Goal: Information Seeking & Learning: Learn about a topic

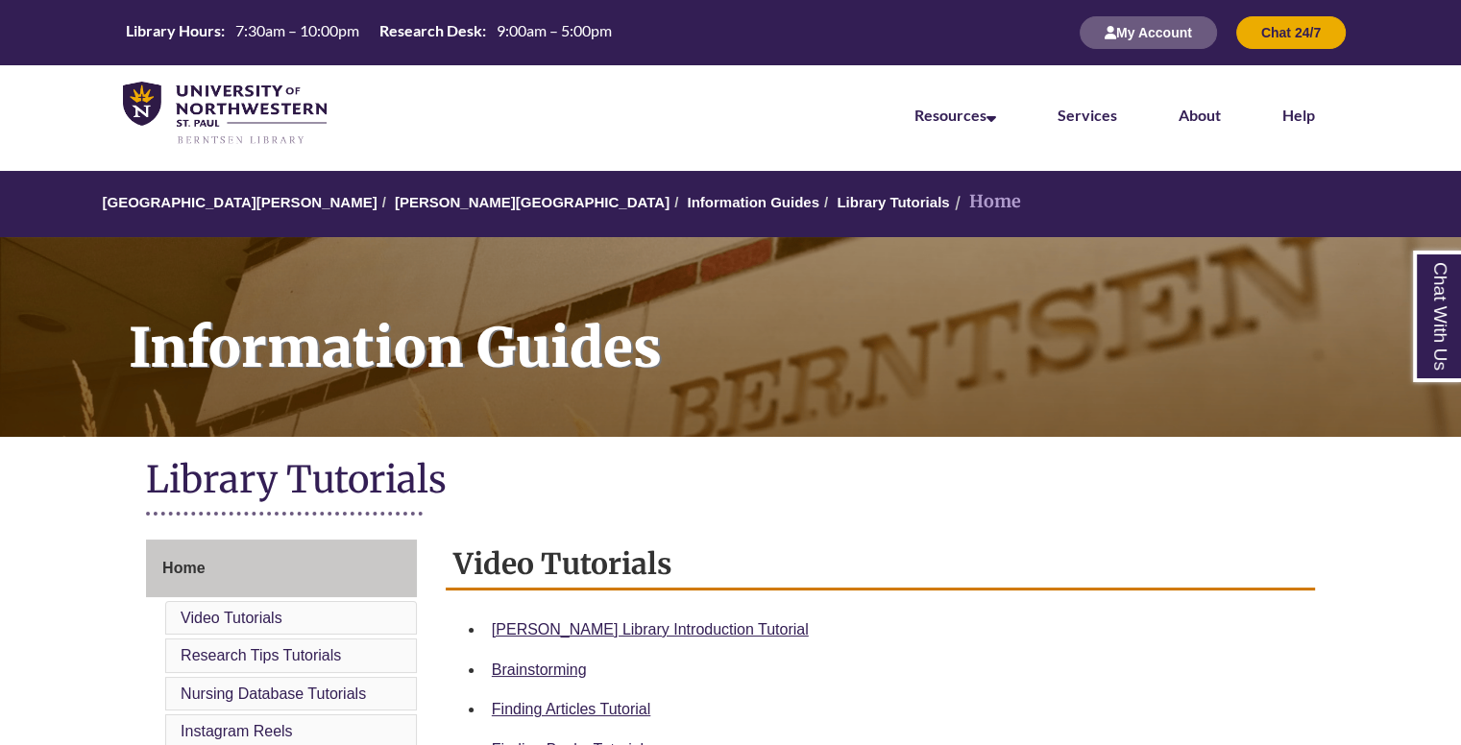
click at [699, 463] on h1 "Library Tutorials" at bounding box center [730, 481] width 1169 height 51
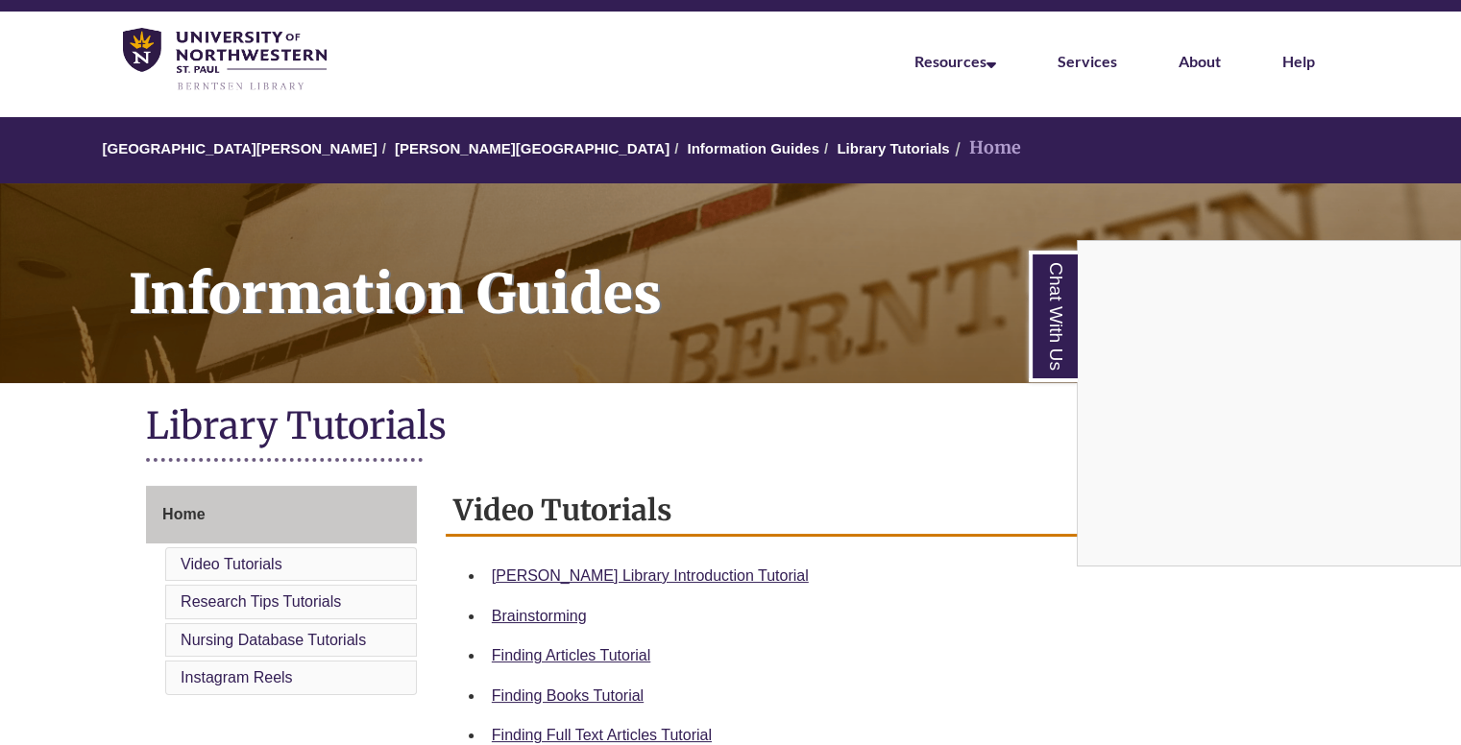
scroll to position [72, 0]
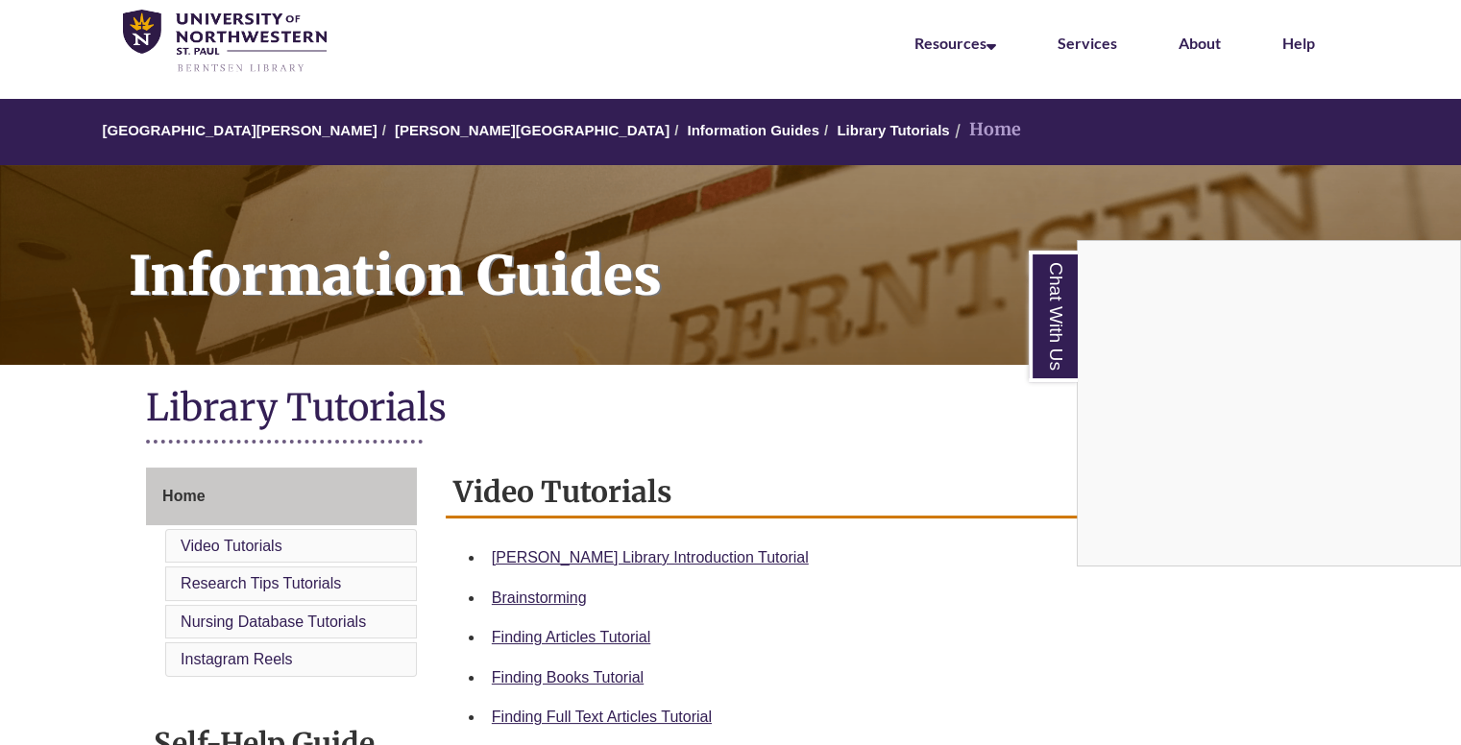
click at [657, 553] on div "Chat With Us" at bounding box center [730, 372] width 1461 height 745
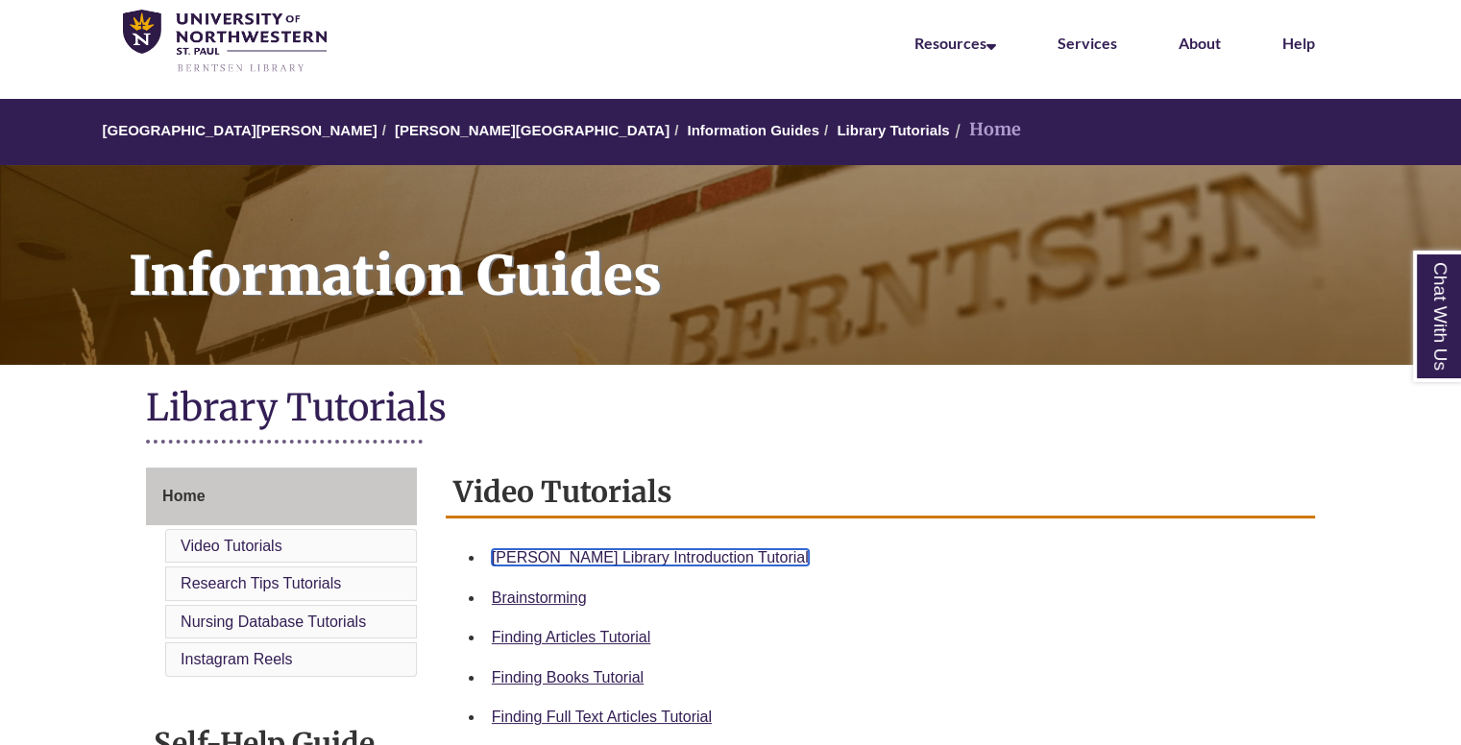
click at [656, 559] on link "Berntsen Library Introduction Tutorial" at bounding box center [650, 558] width 317 height 16
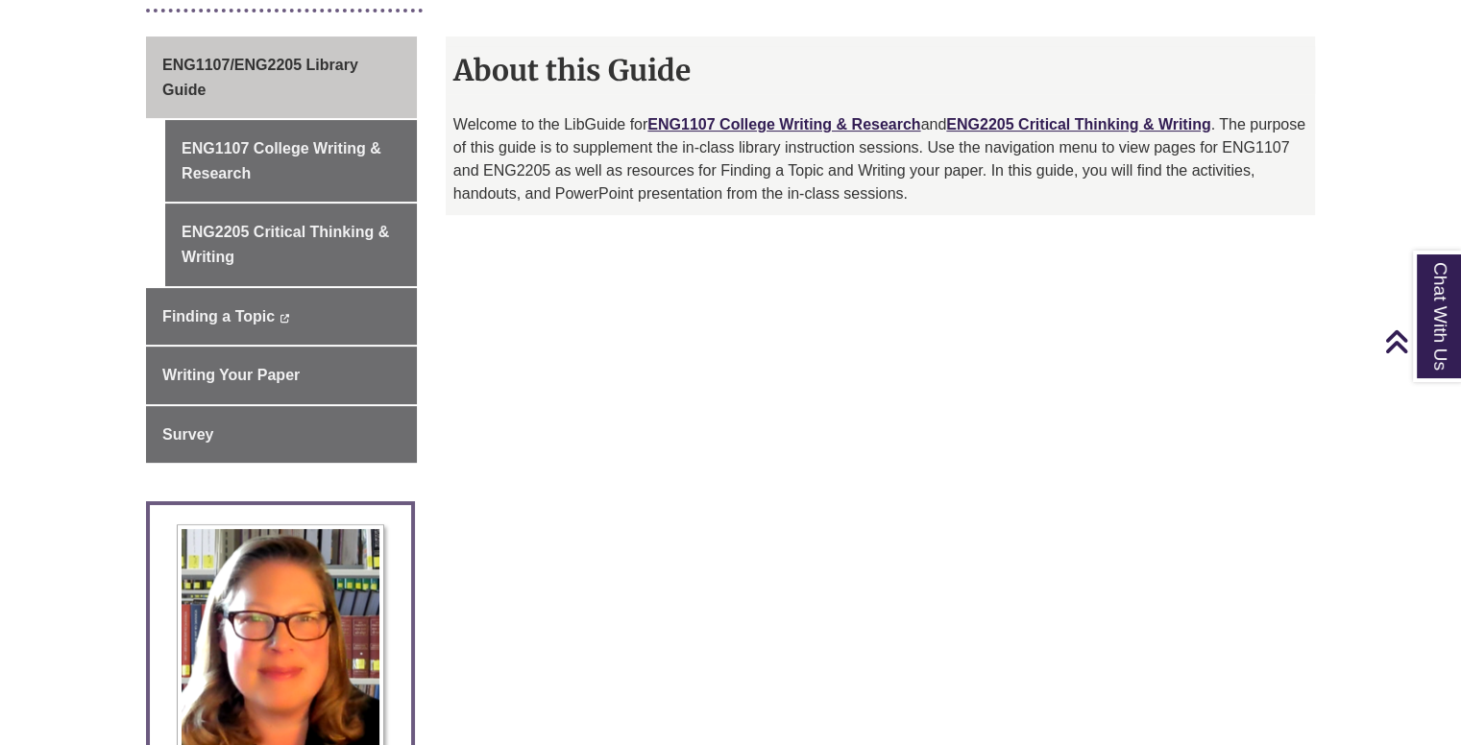
scroll to position [504, 0]
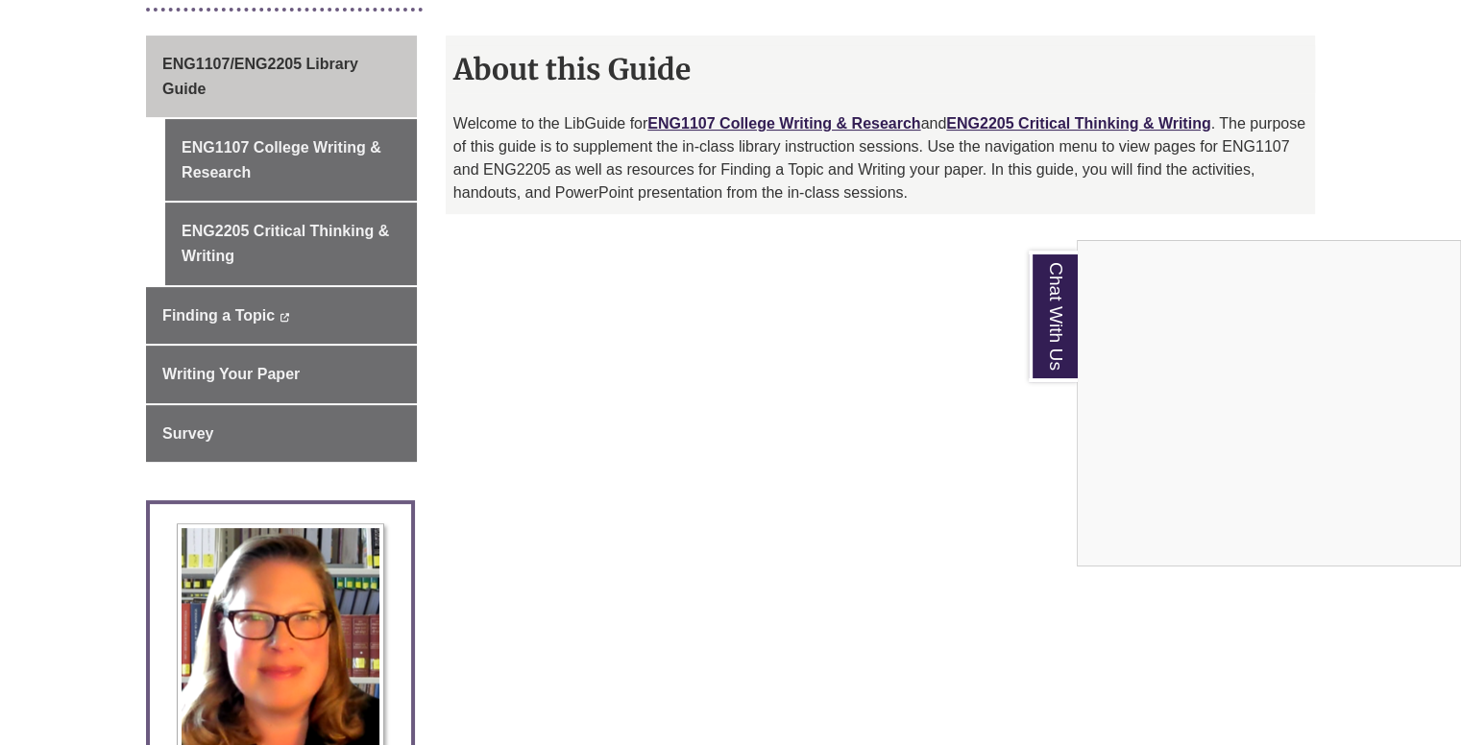
click at [855, 120] on div "Chat With Us" at bounding box center [730, 372] width 1461 height 745
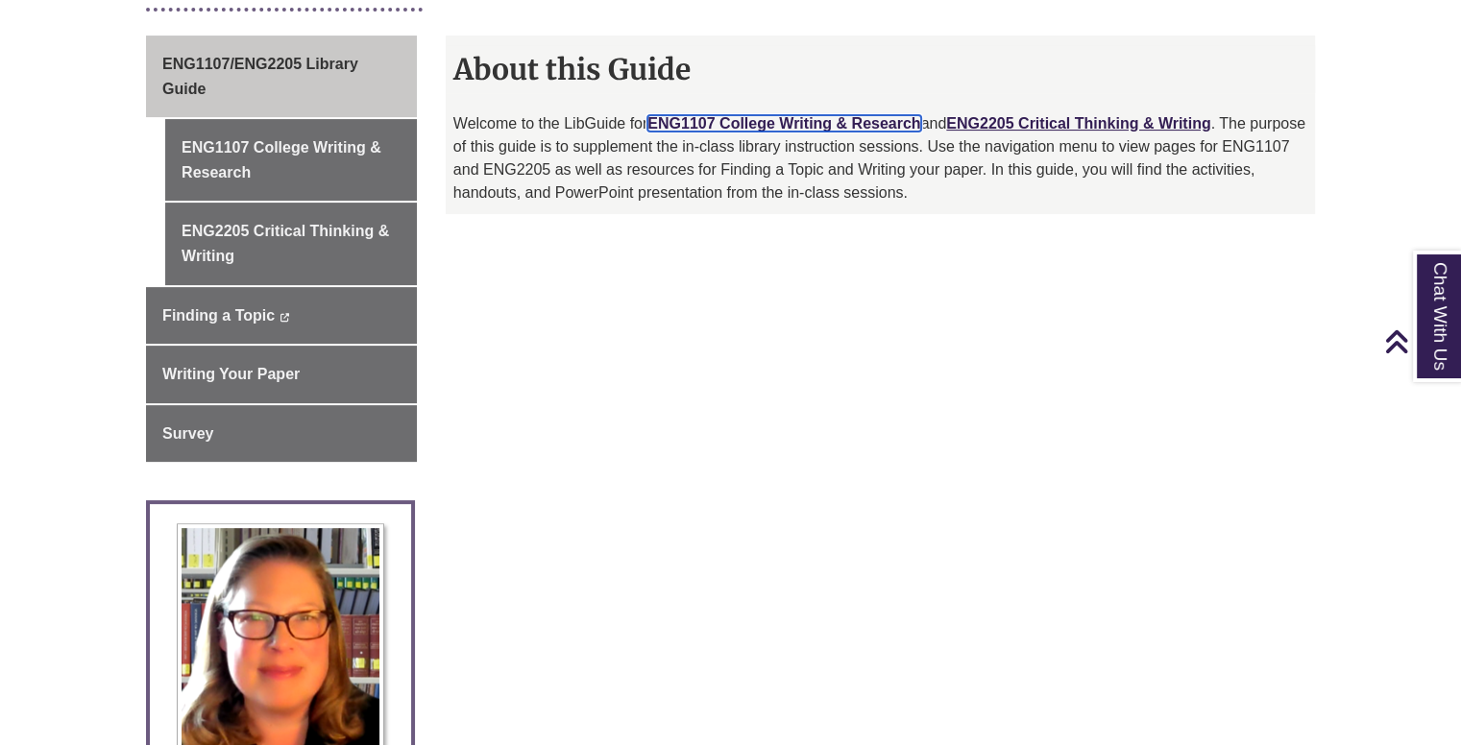
click at [853, 122] on link "ENG1107 College Writing & Research" at bounding box center [783, 123] width 273 height 16
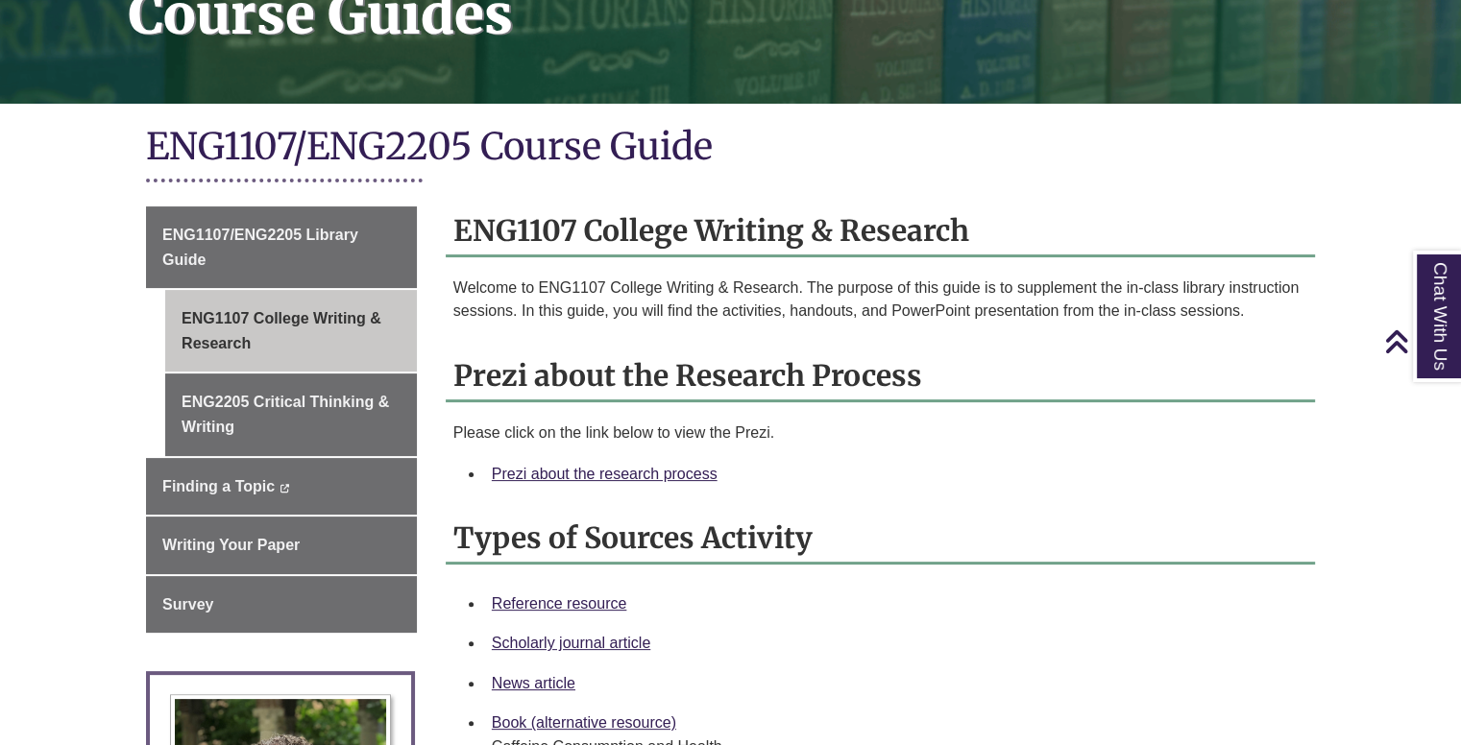
scroll to position [343, 0]
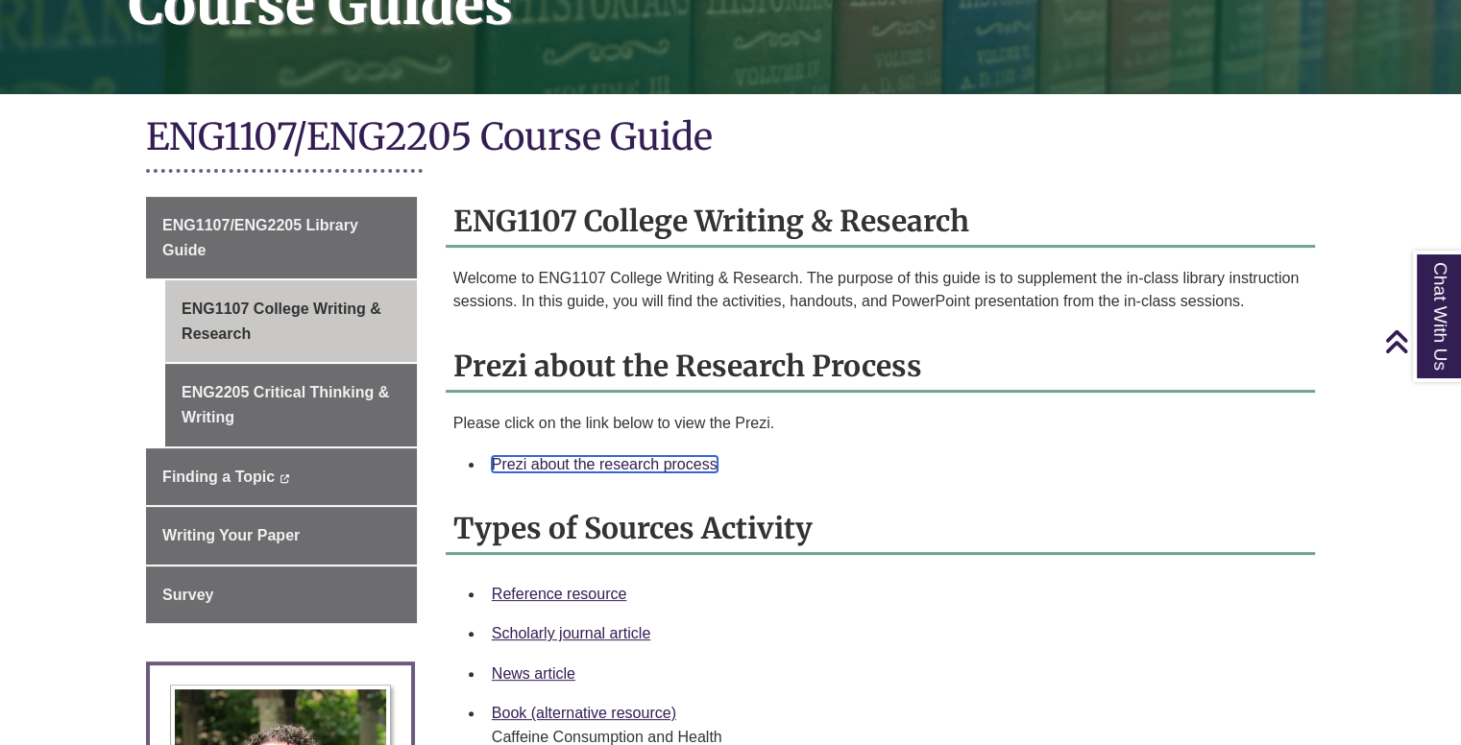
click at [630, 467] on link "Prezi about the research process" at bounding box center [605, 464] width 226 height 16
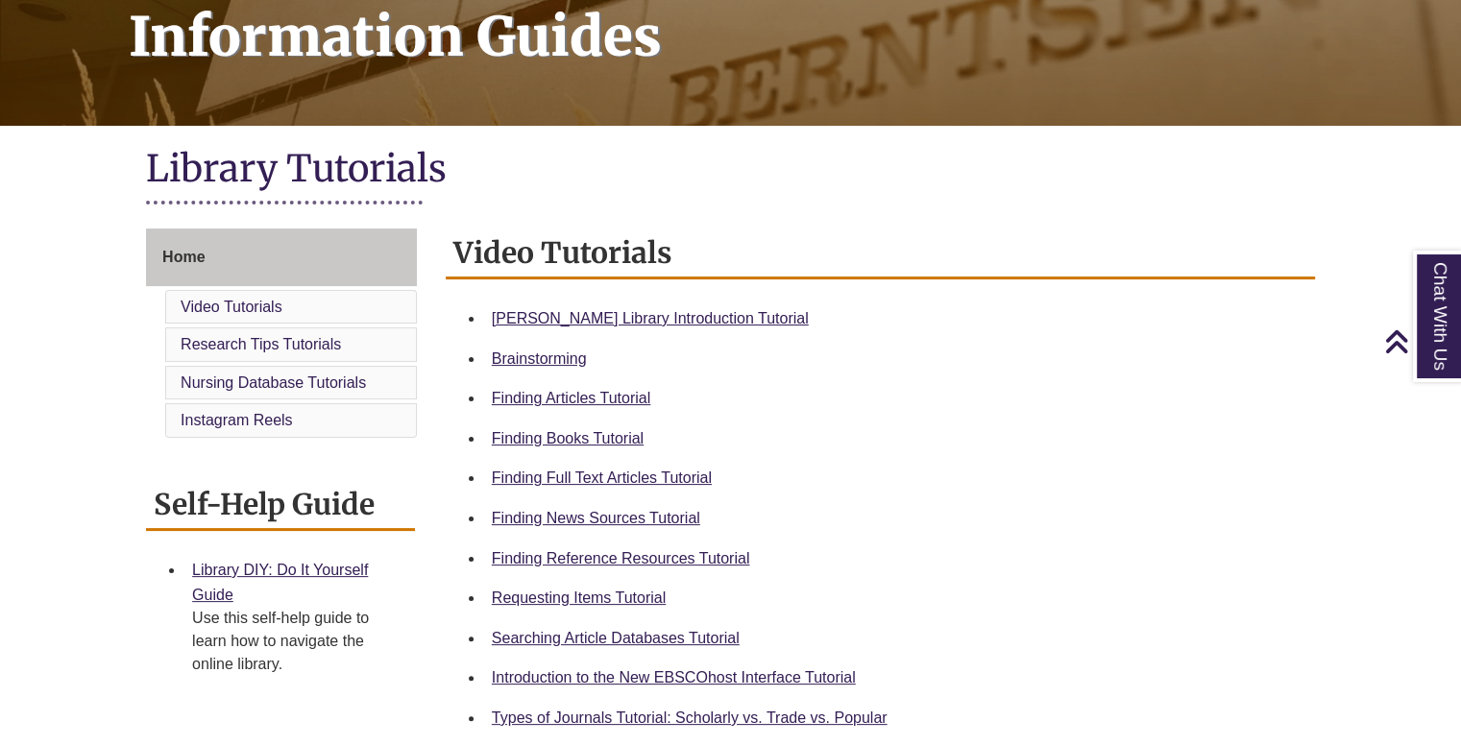
scroll to position [321, 0]
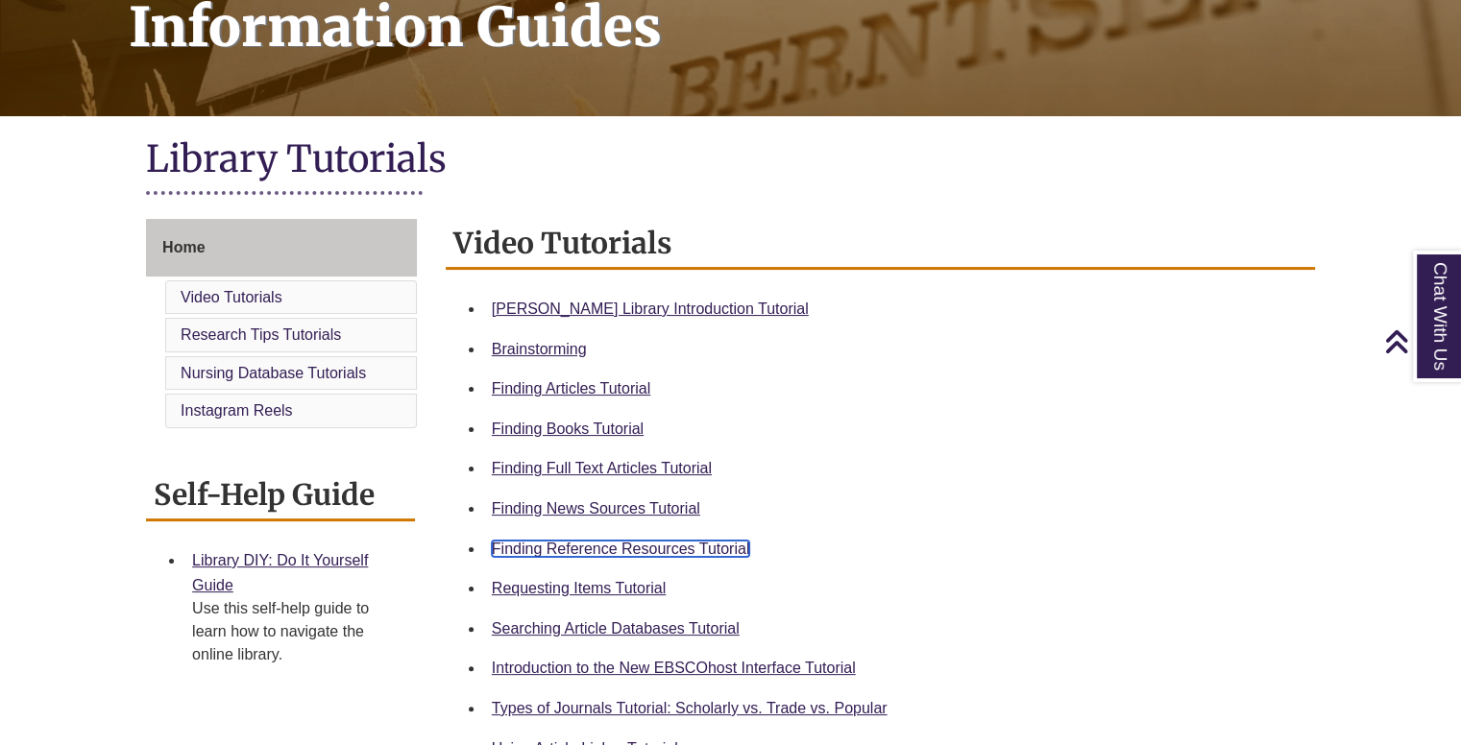
click at [682, 541] on link "Finding Reference Resources Tutorial" at bounding box center [621, 549] width 258 height 16
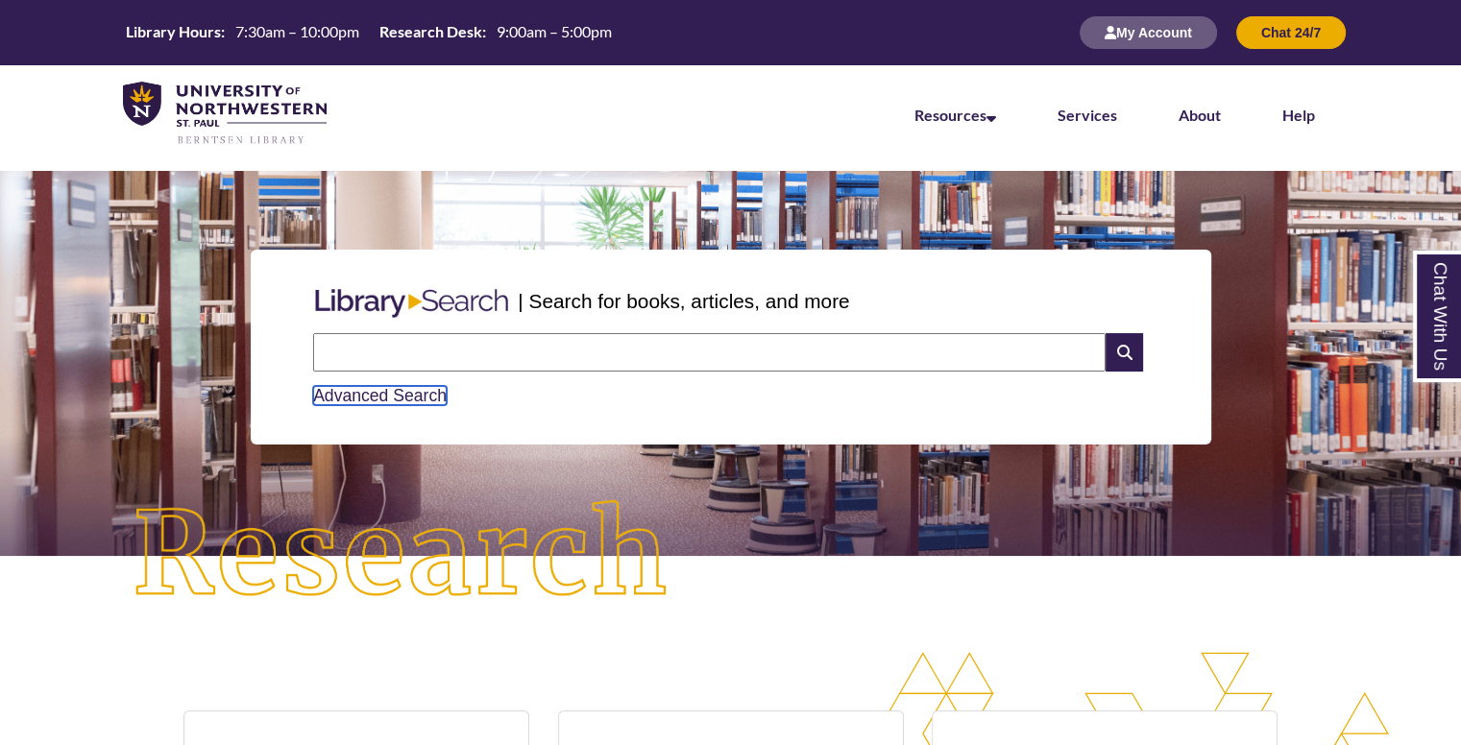
click at [348, 397] on link "Advanced Search" at bounding box center [380, 395] width 134 height 19
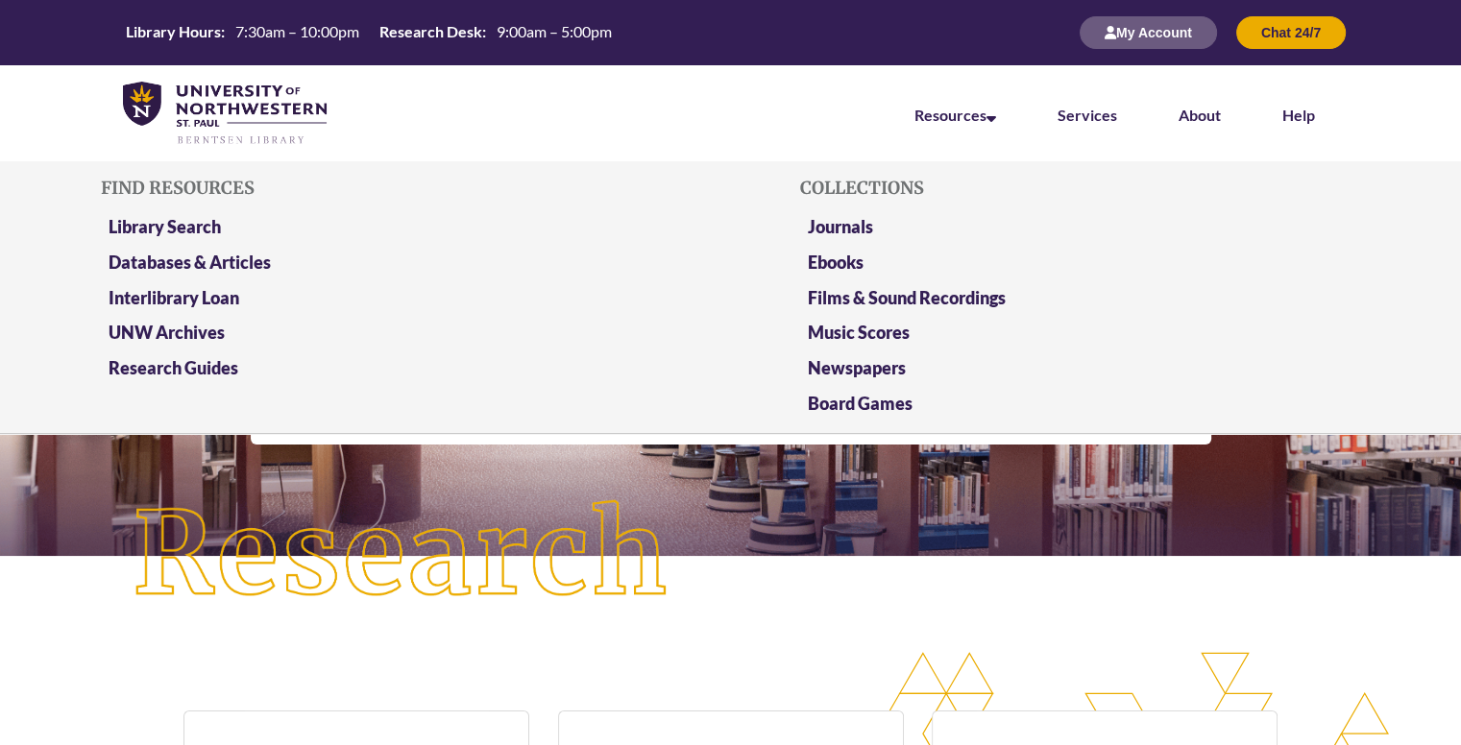
click at [979, 127] on li "Resources Find Resources Library Search Databases & Articles Interlibrary Loan …" at bounding box center [955, 113] width 143 height 96
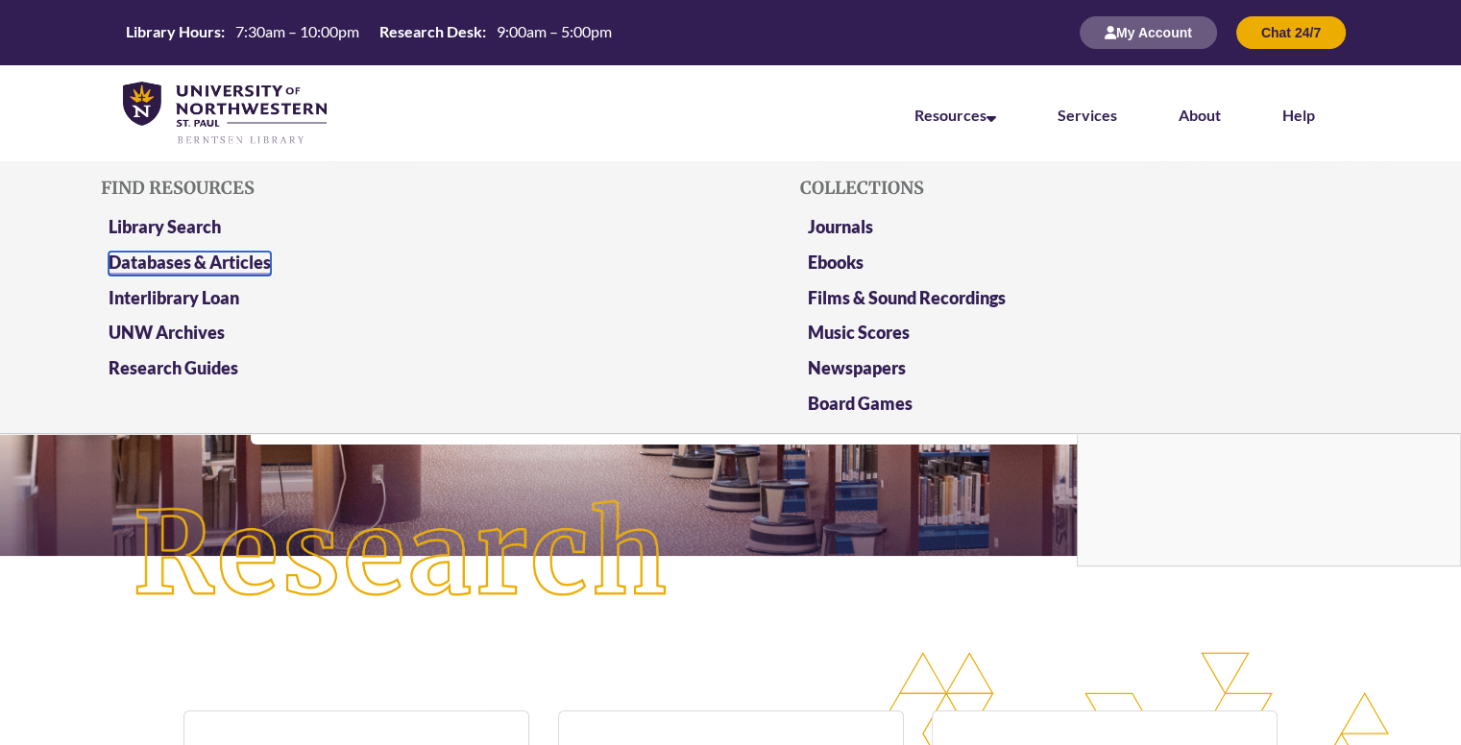
click at [227, 270] on link "Databases & Articles" at bounding box center [190, 264] width 162 height 24
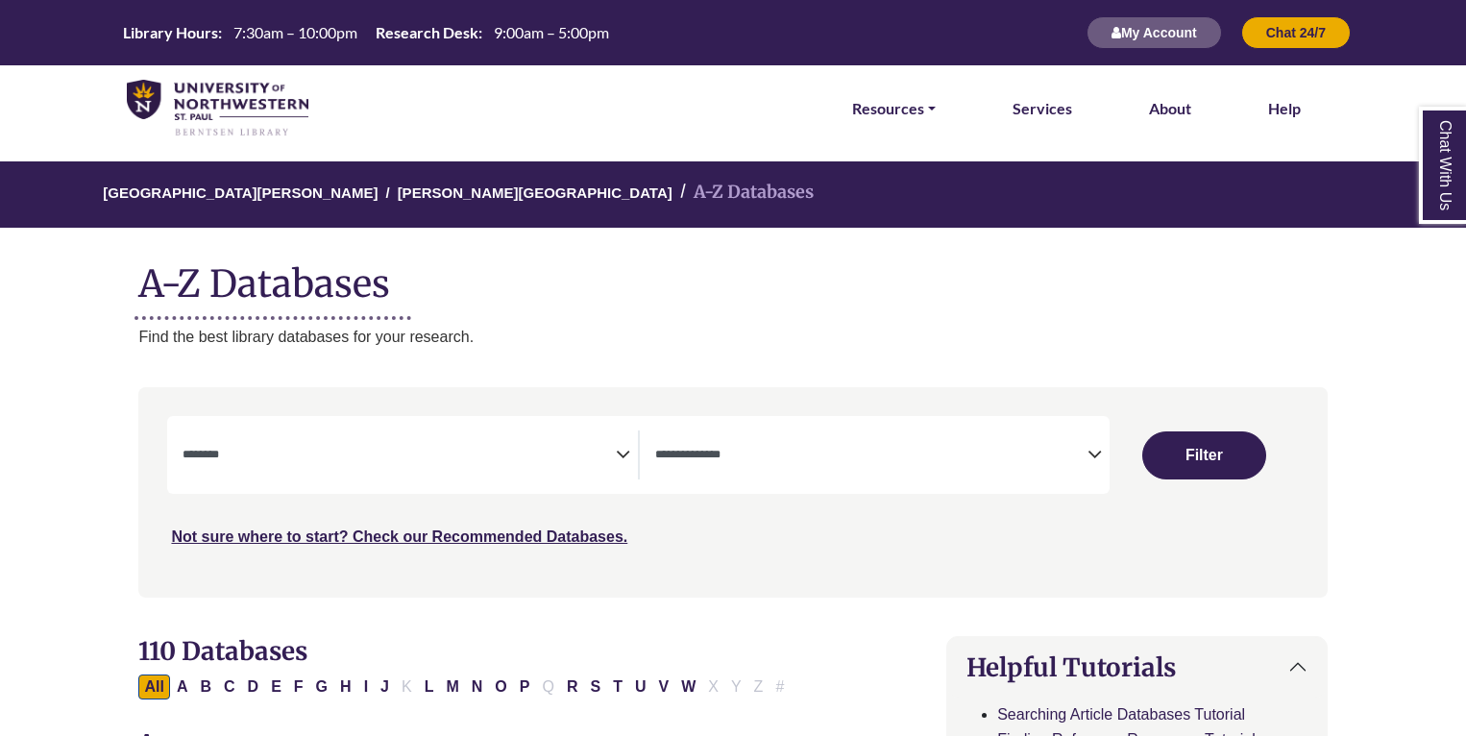
select select "Database Subject Filter"
click at [773, 456] on textarea "Search" at bounding box center [871, 456] width 432 height 15
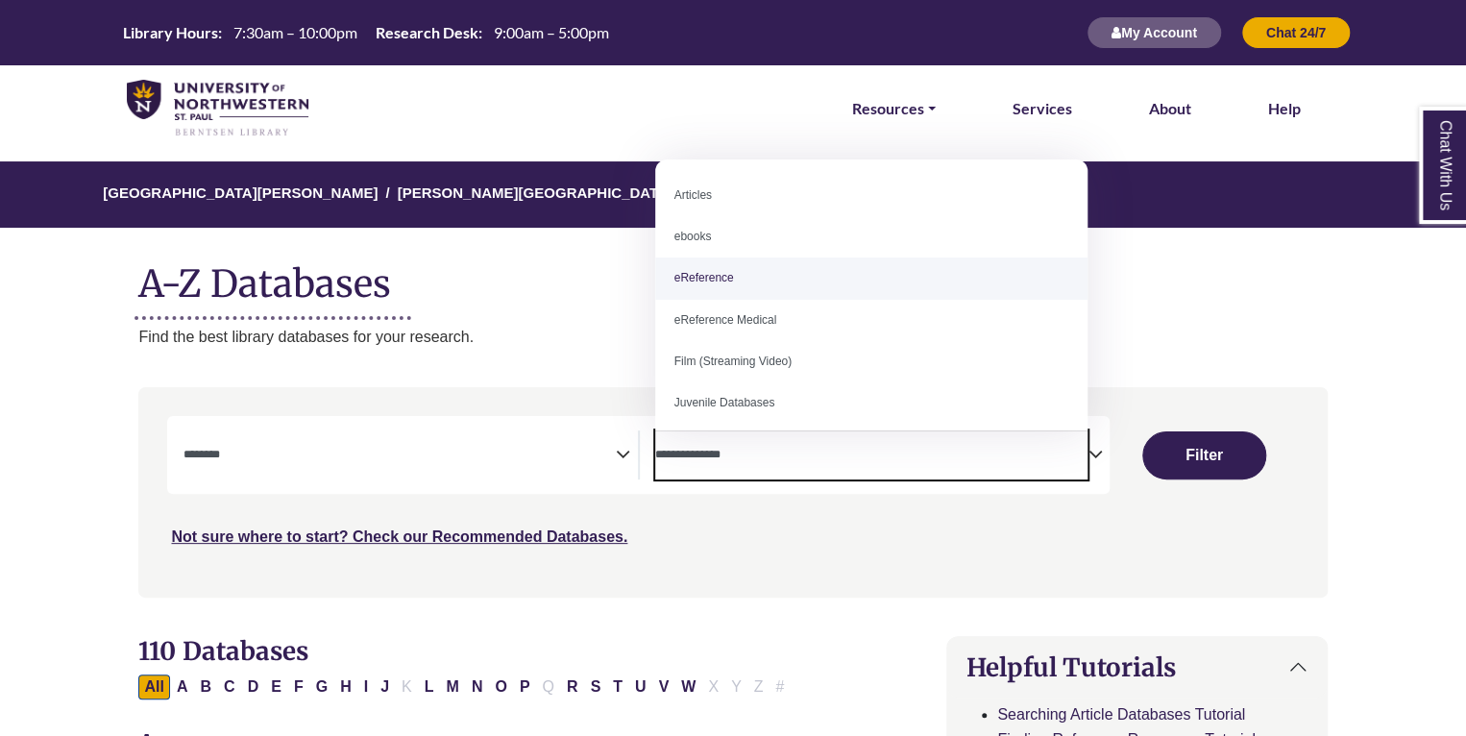
select select "*****"
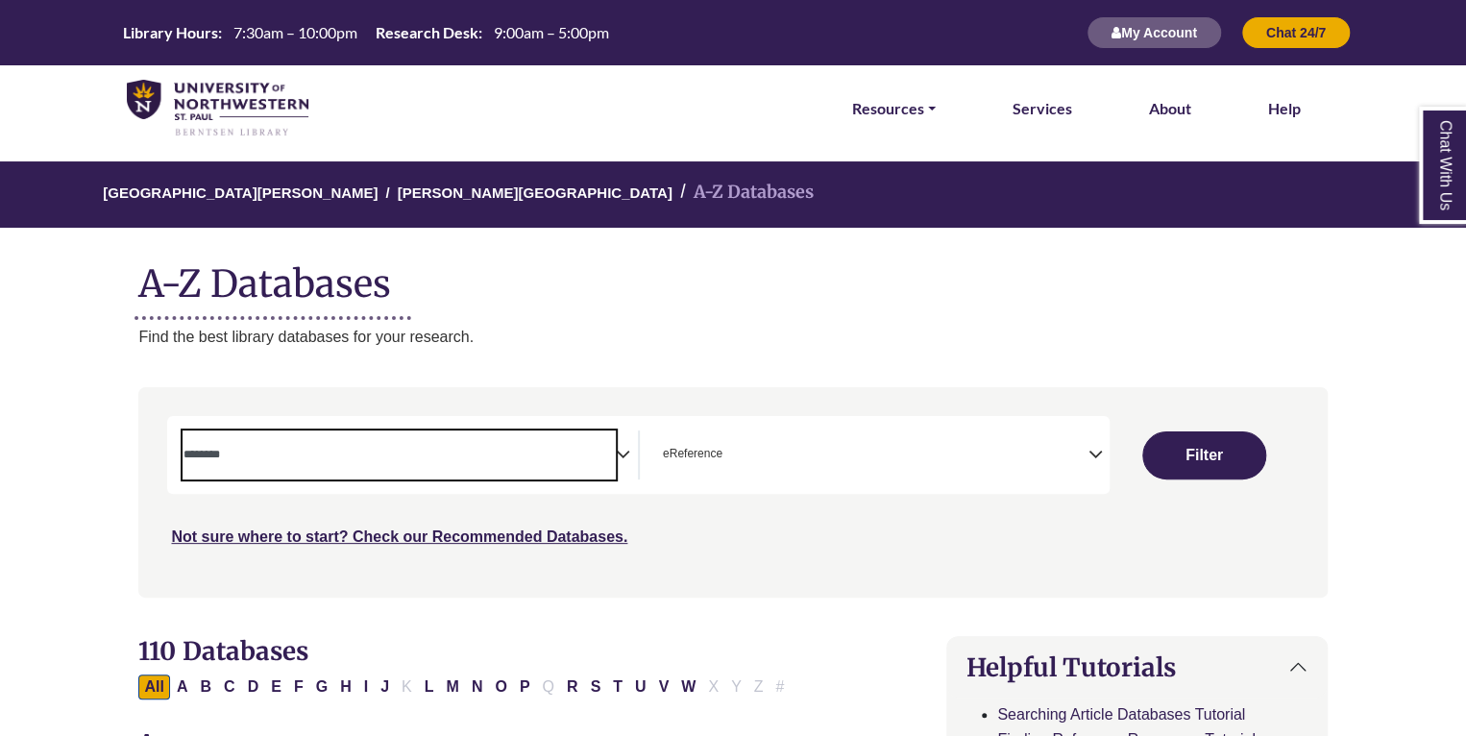
click at [501, 455] on textarea "Search" at bounding box center [399, 456] width 432 height 15
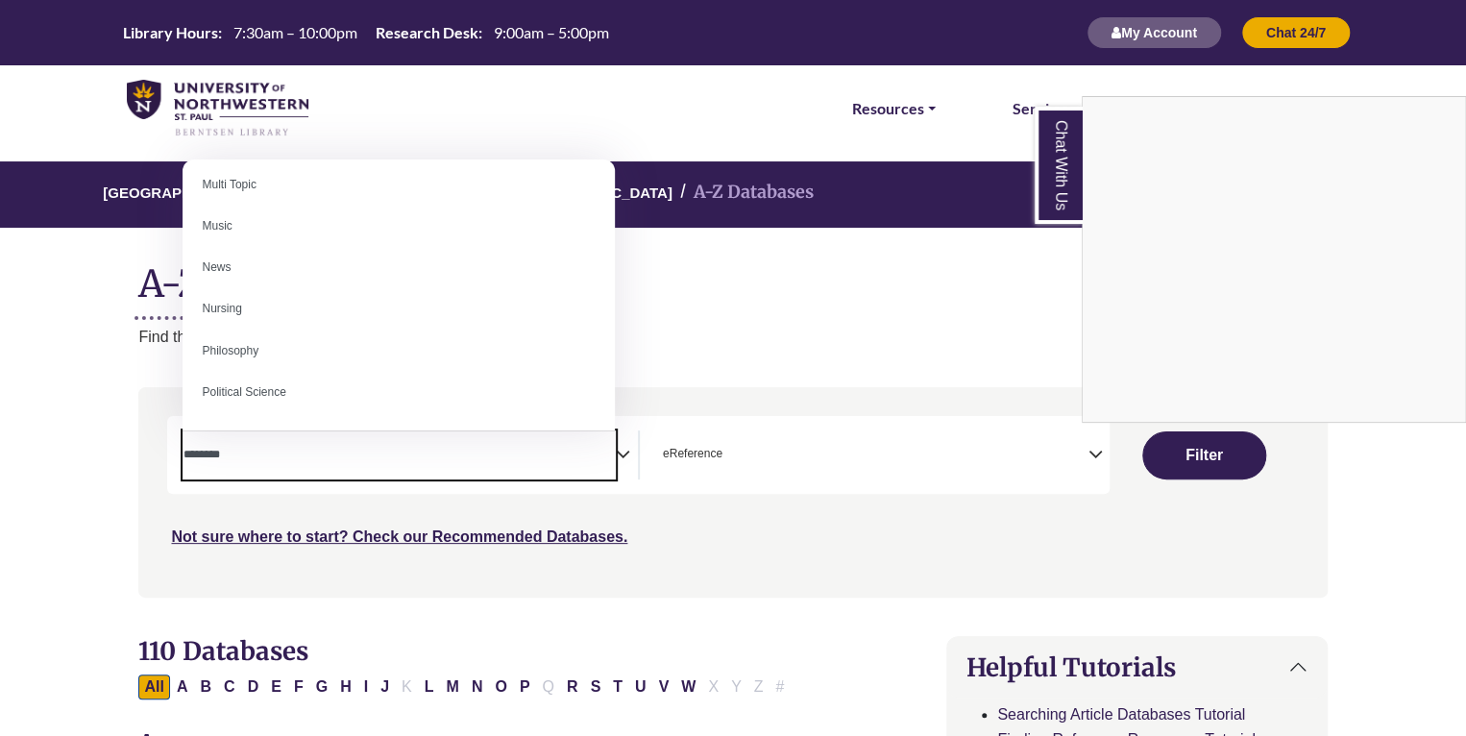
scroll to position [1281, 0]
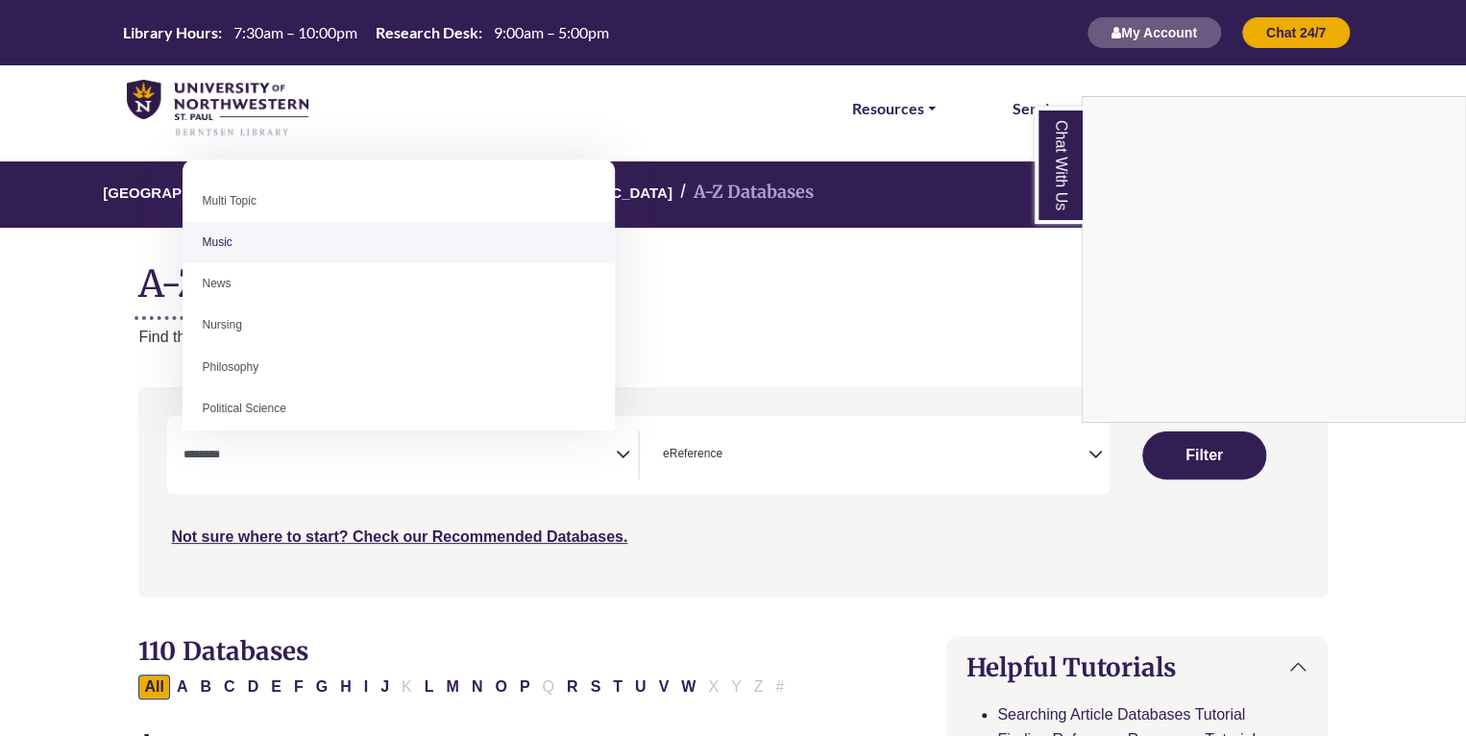
select select "*****"
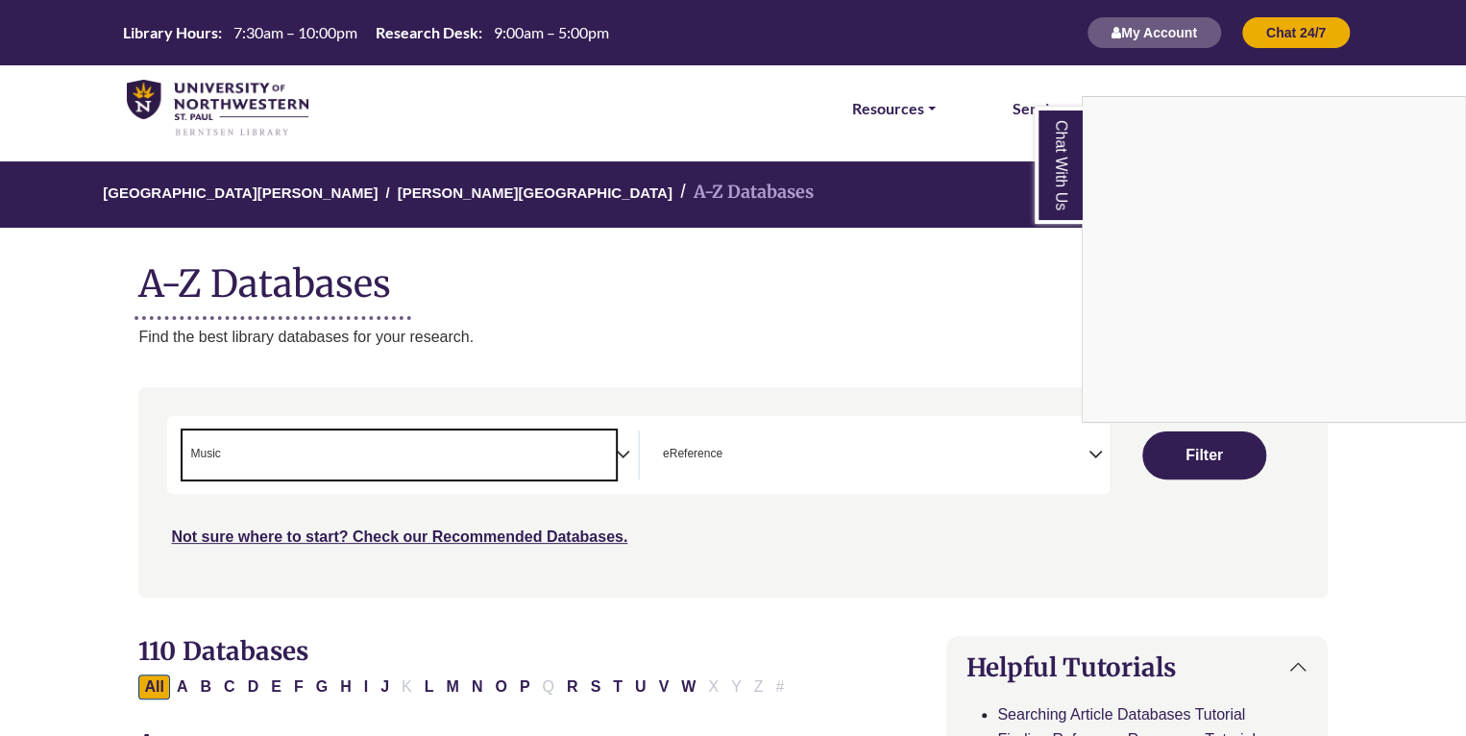
click at [1199, 456] on div "Chat With Us" at bounding box center [733, 368] width 1466 height 736
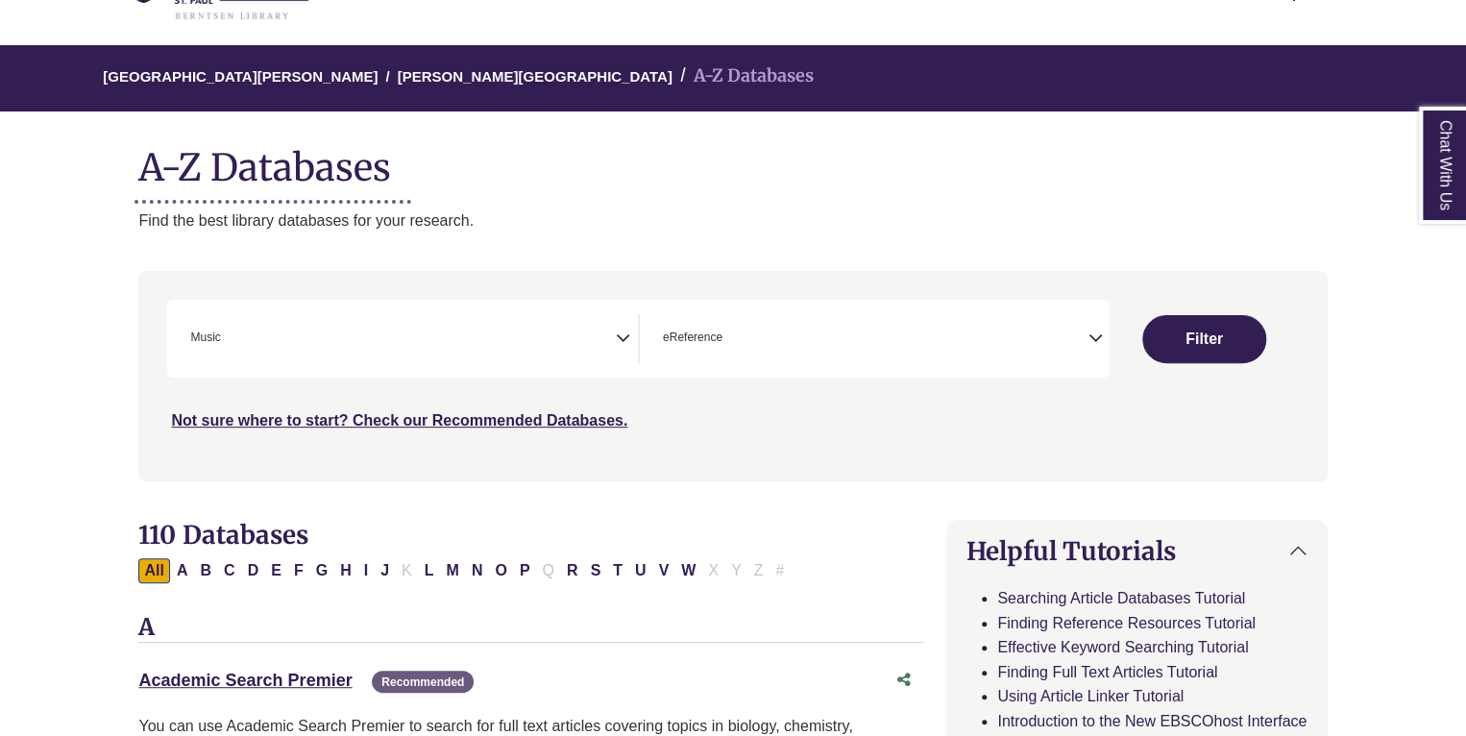
scroll to position [119, 0]
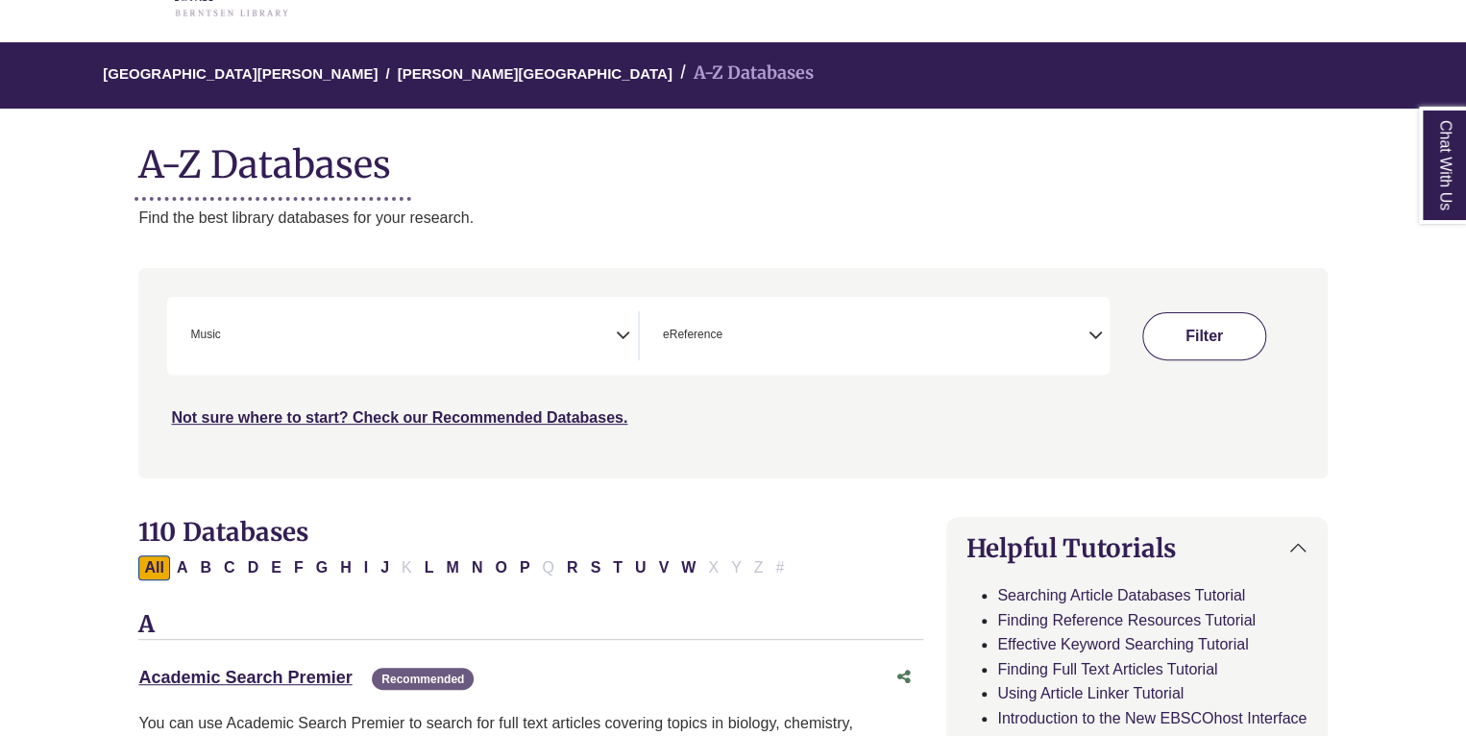
click at [1221, 331] on button "Filter" at bounding box center [1204, 336] width 124 height 48
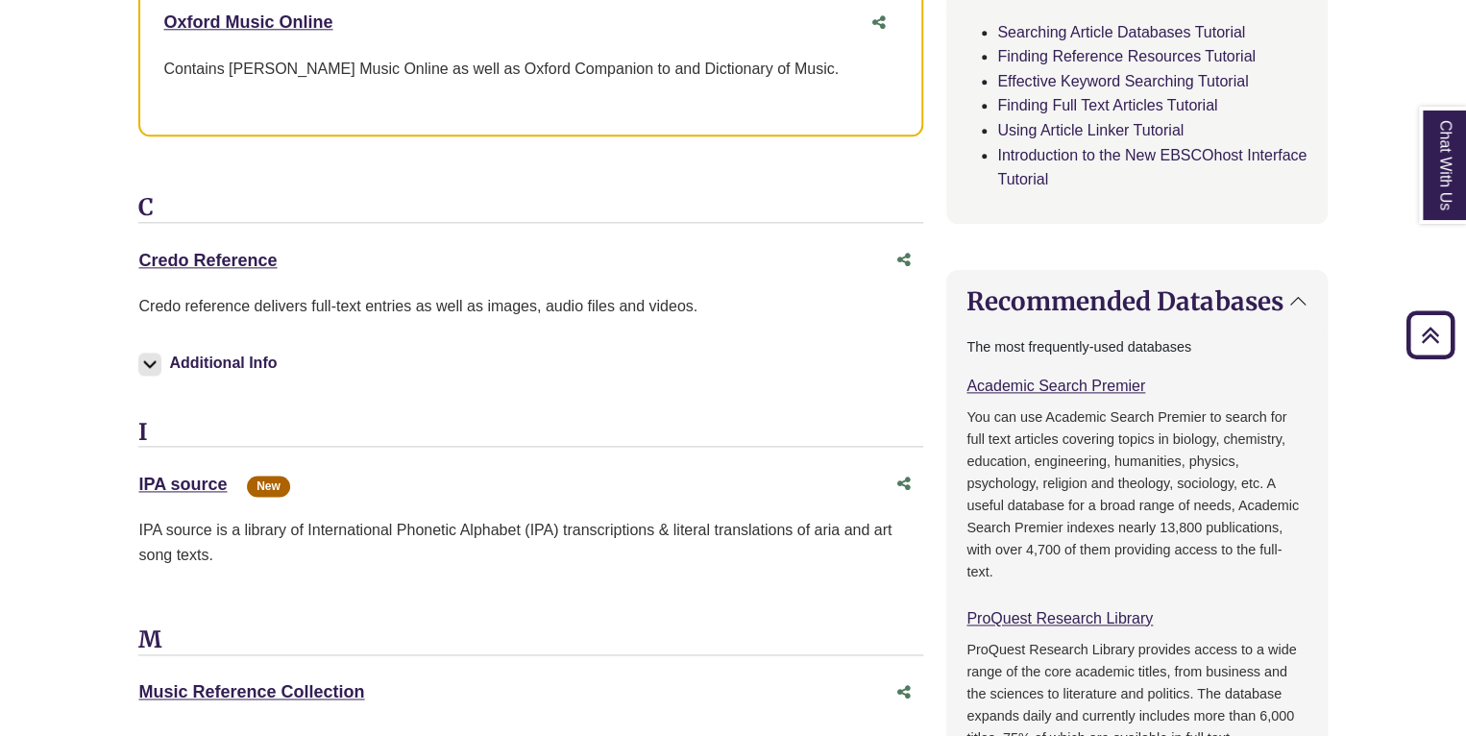
scroll to position [1078, 0]
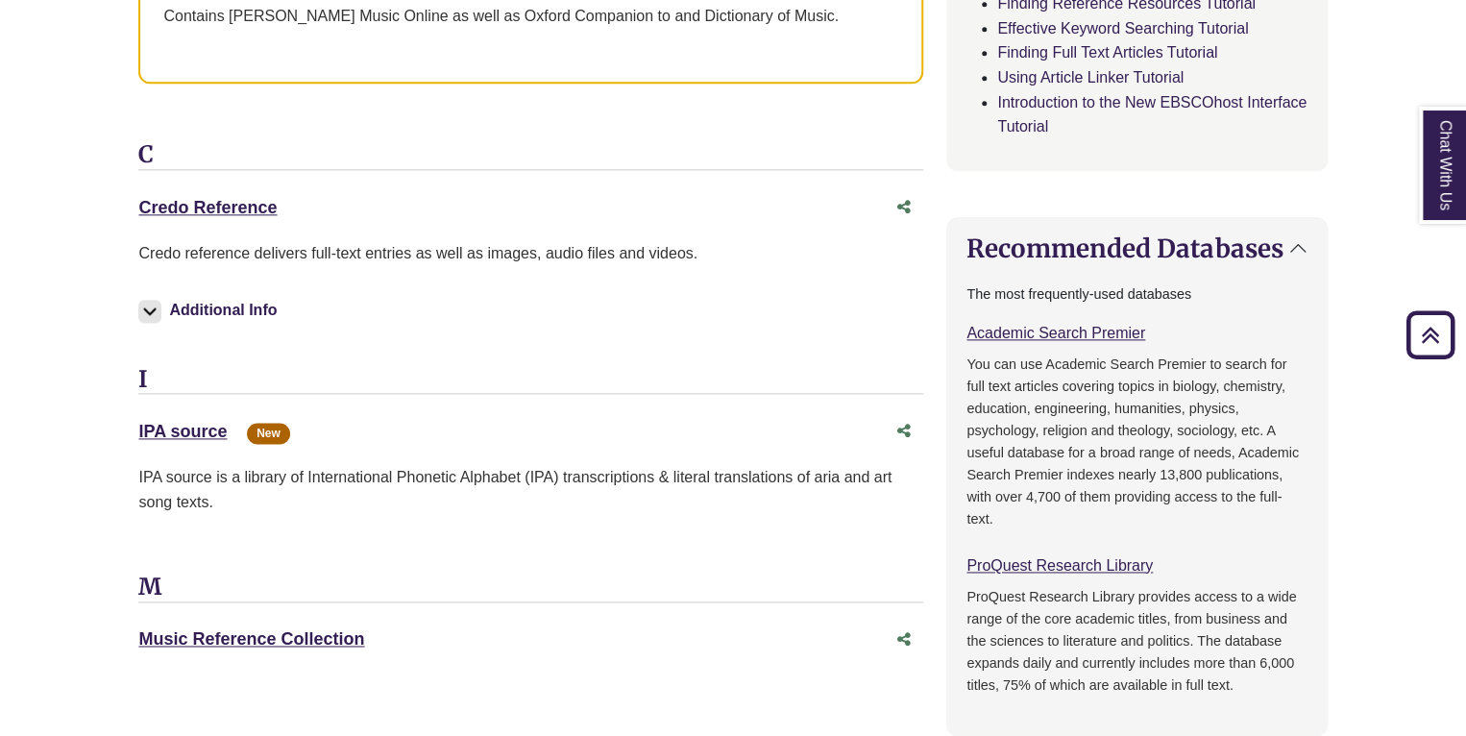
click at [178, 189] on div "Credo Reference This link opens in a new window" at bounding box center [530, 207] width 785 height 37
click at [180, 198] on link "Credo Reference This link opens in a new window" at bounding box center [207, 207] width 138 height 19
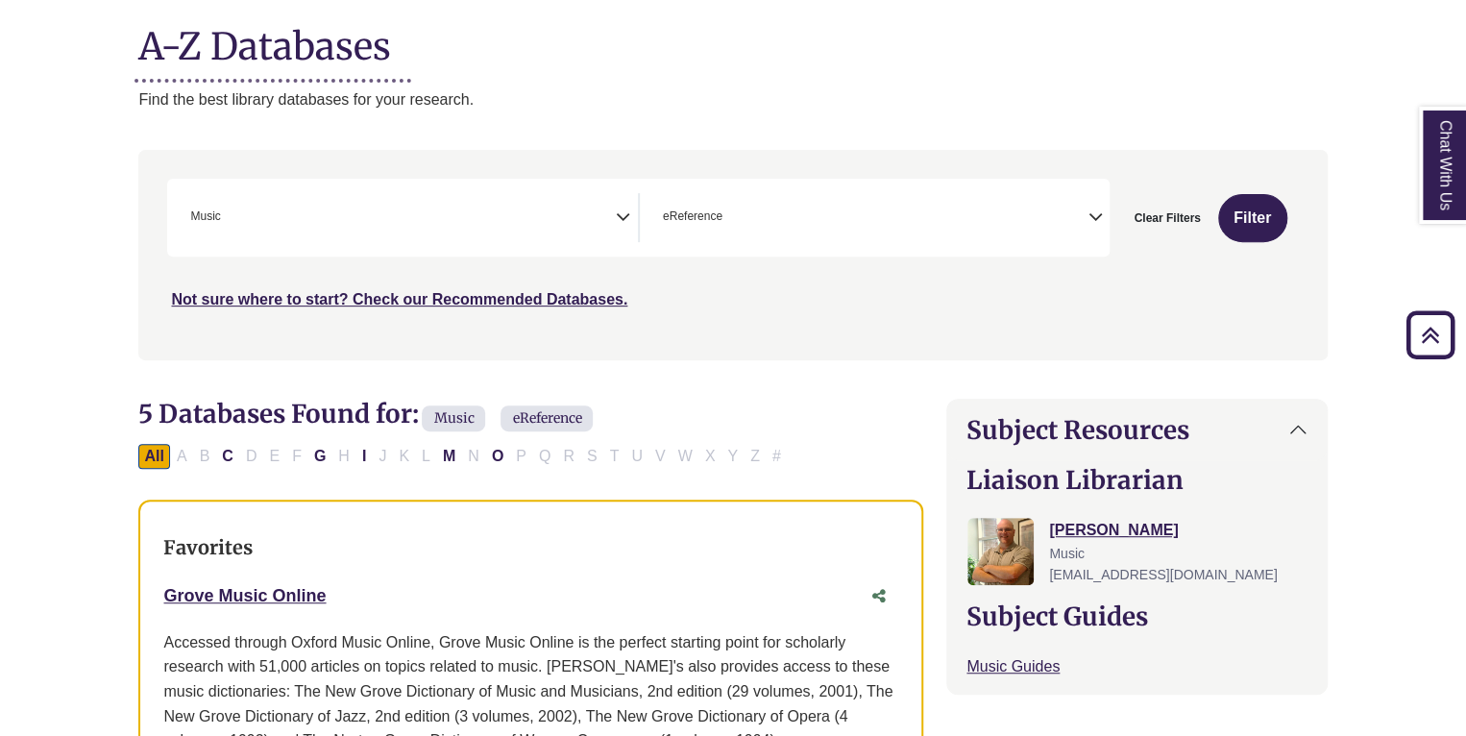
scroll to position [0, 0]
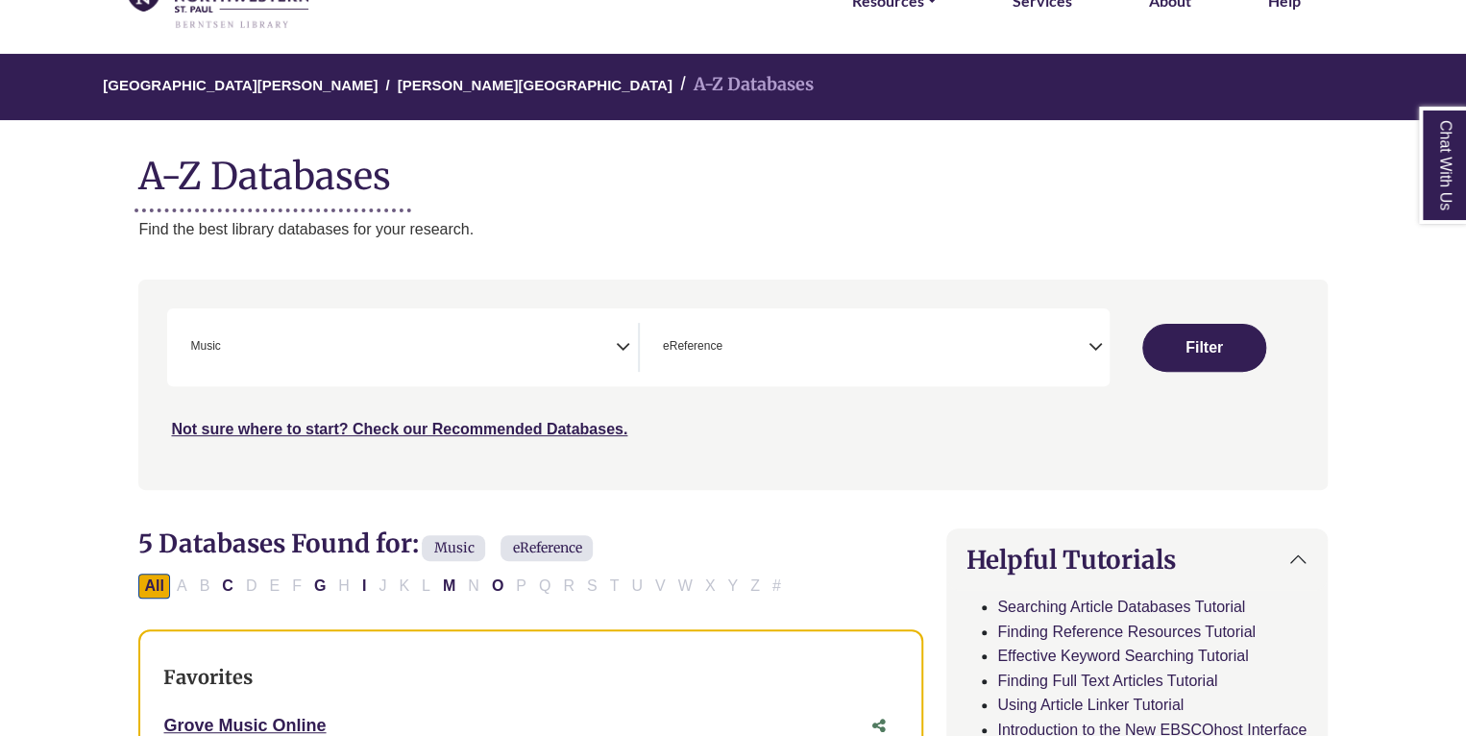
scroll to position [119, 0]
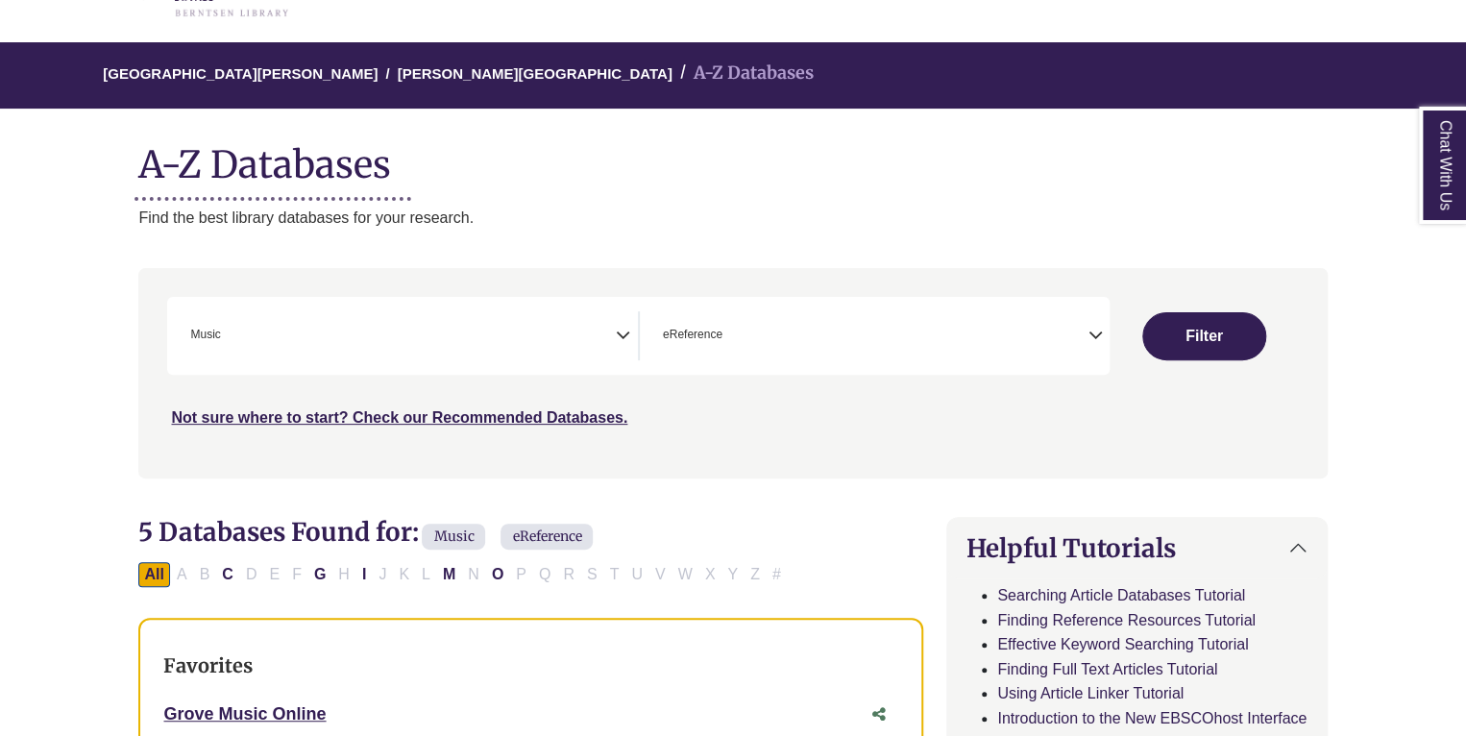
select select "Database Subject Filter"
select select "Database Types Filter"
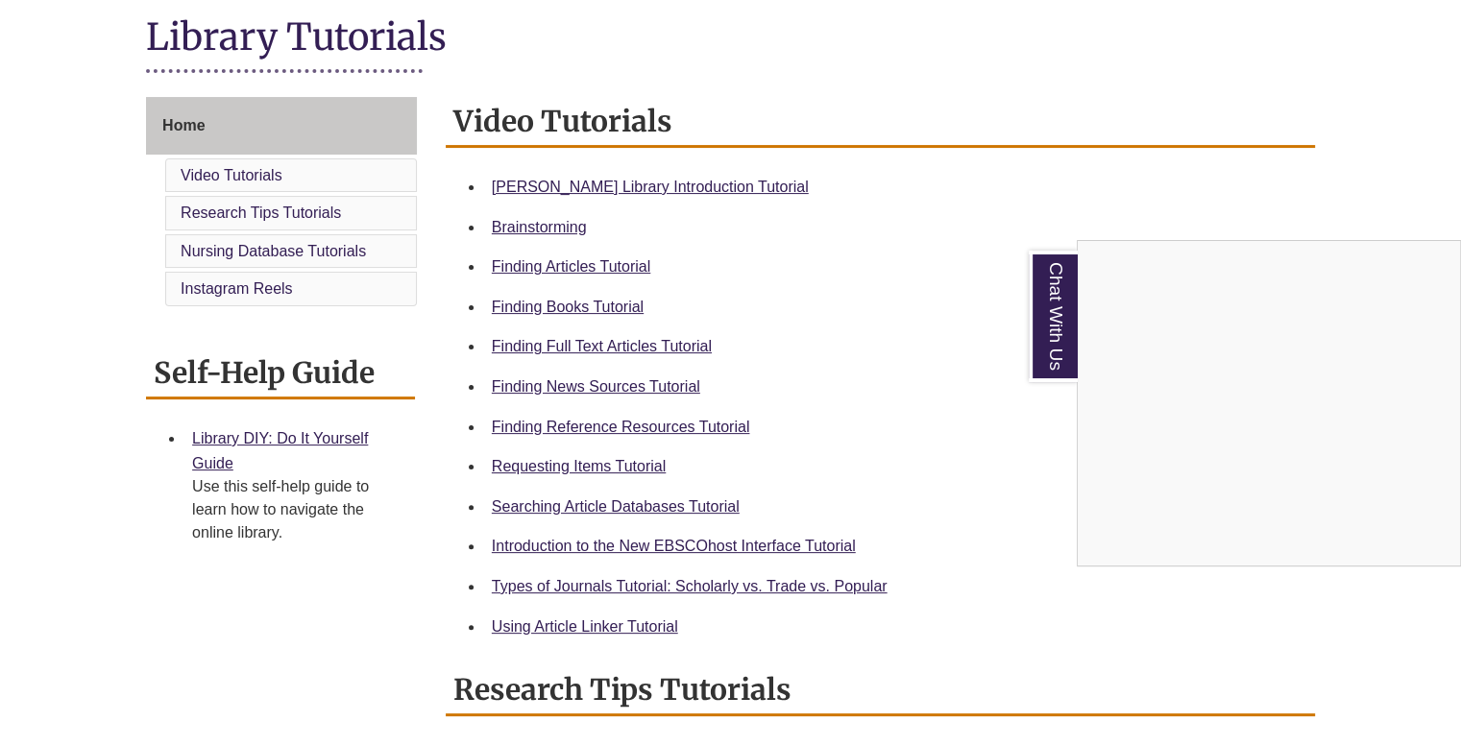
scroll to position [442, 0]
click at [627, 384] on div "Chat With Us" at bounding box center [730, 372] width 1461 height 745
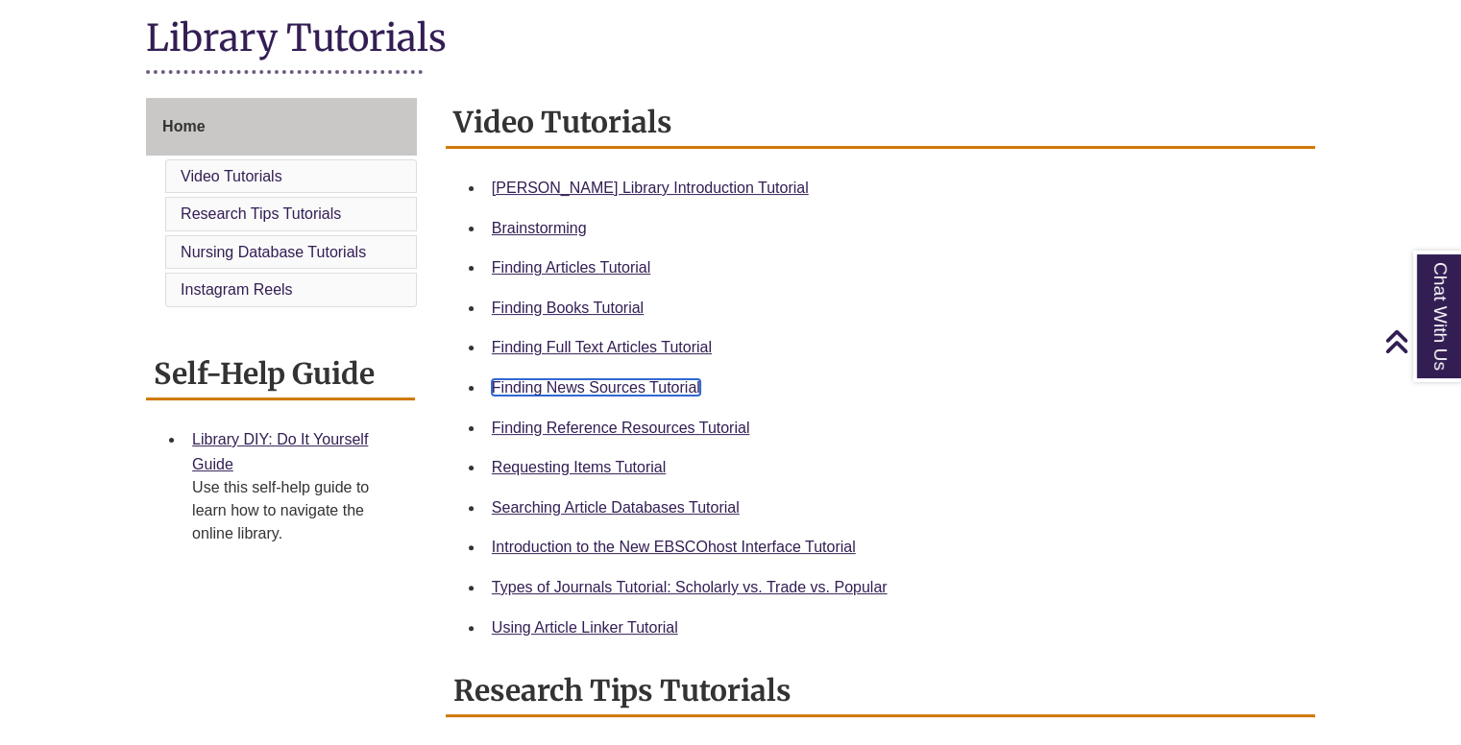
click at [628, 383] on link "Finding News Sources Tutorial" at bounding box center [596, 387] width 208 height 16
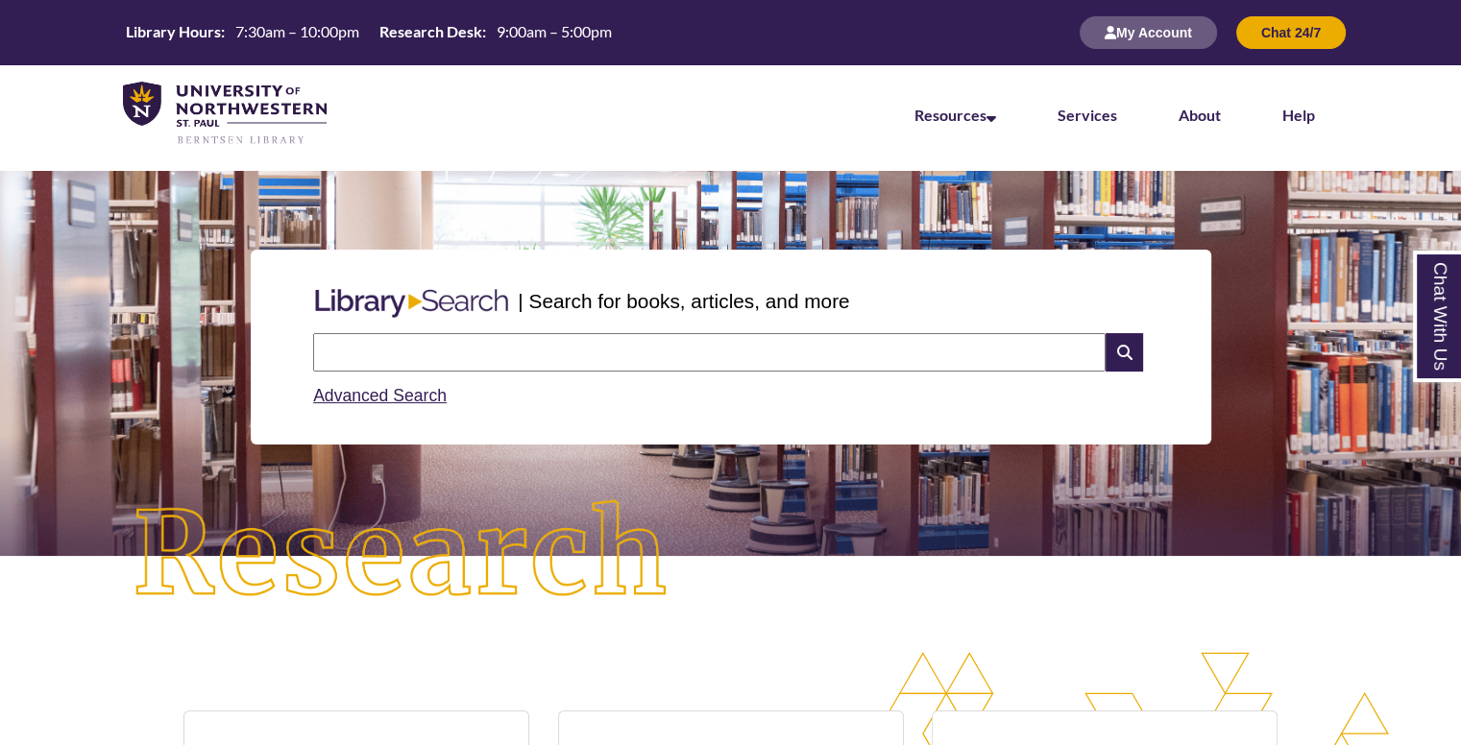
click at [424, 342] on input "text" at bounding box center [709, 352] width 793 height 38
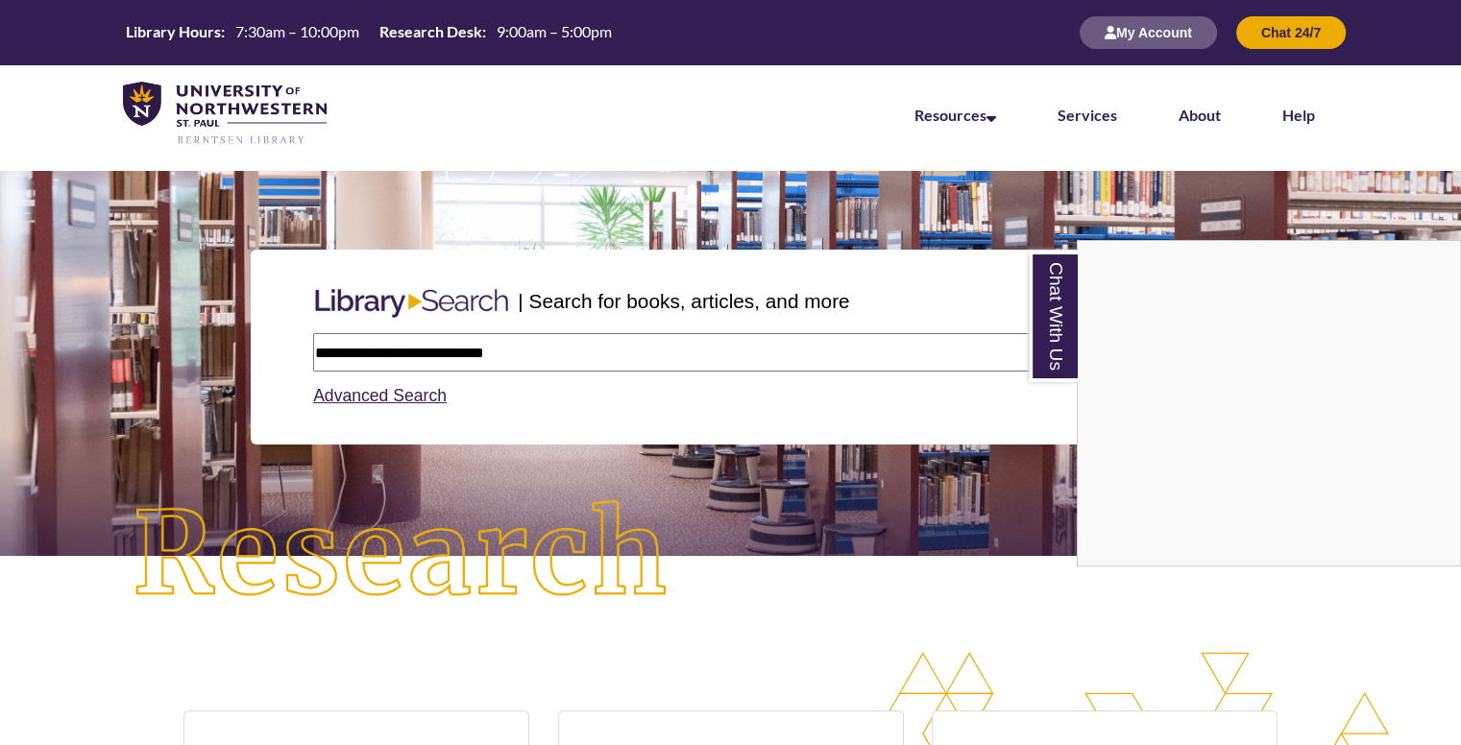
type input "**********"
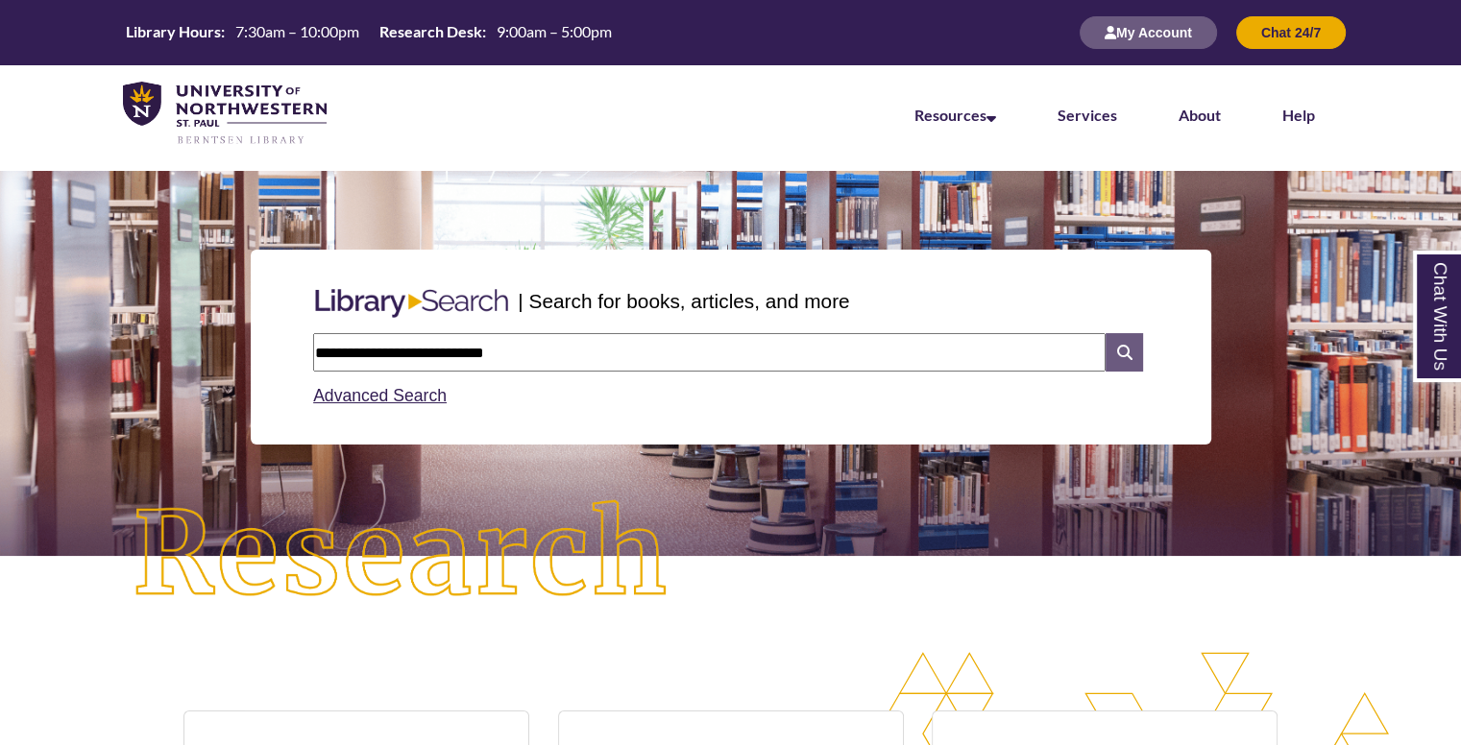
click at [1112, 361] on icon at bounding box center [1124, 352] width 37 height 38
